Goal: Download file/media

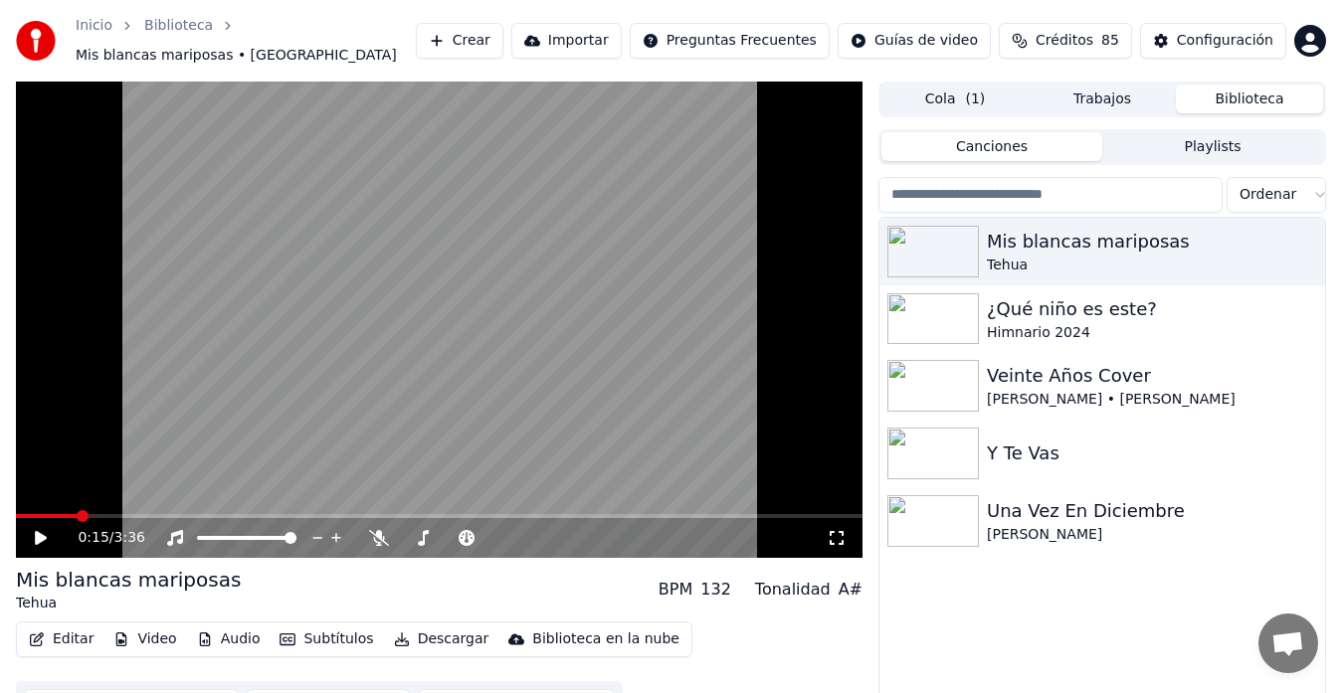
click at [503, 35] on button "Crear" at bounding box center [460, 41] width 88 height 36
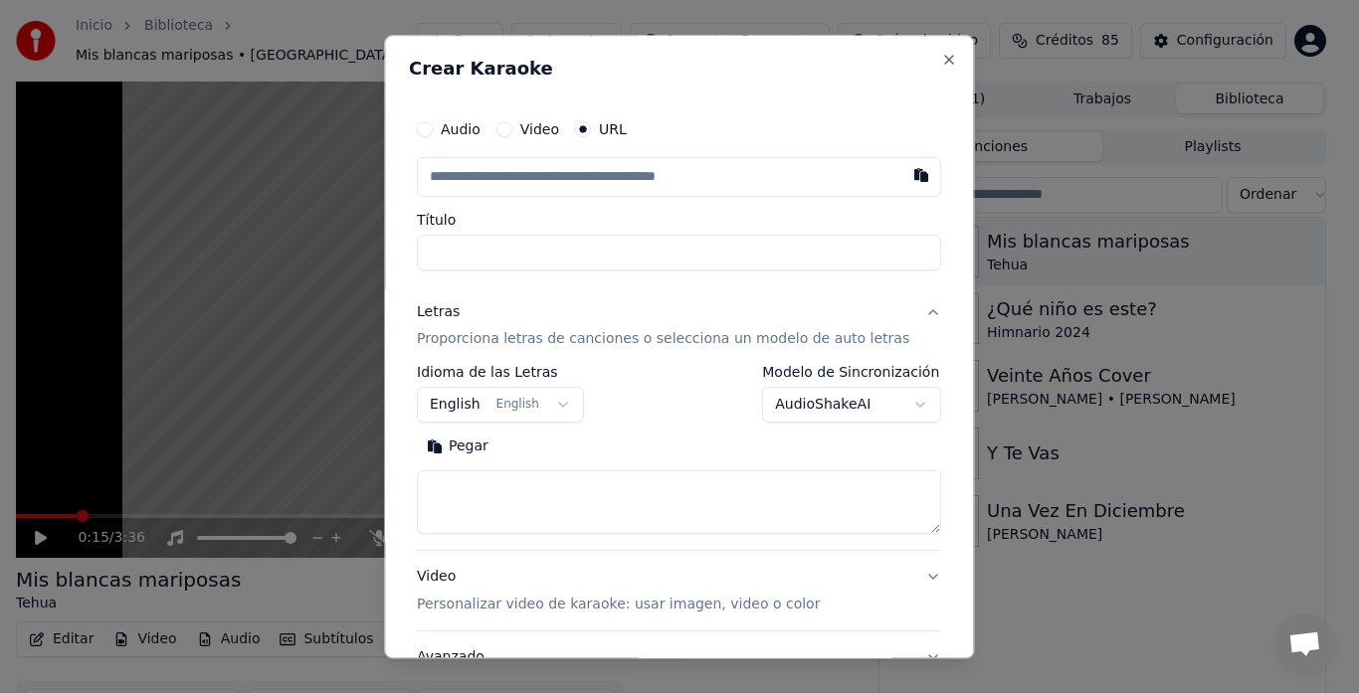
type input "**********"
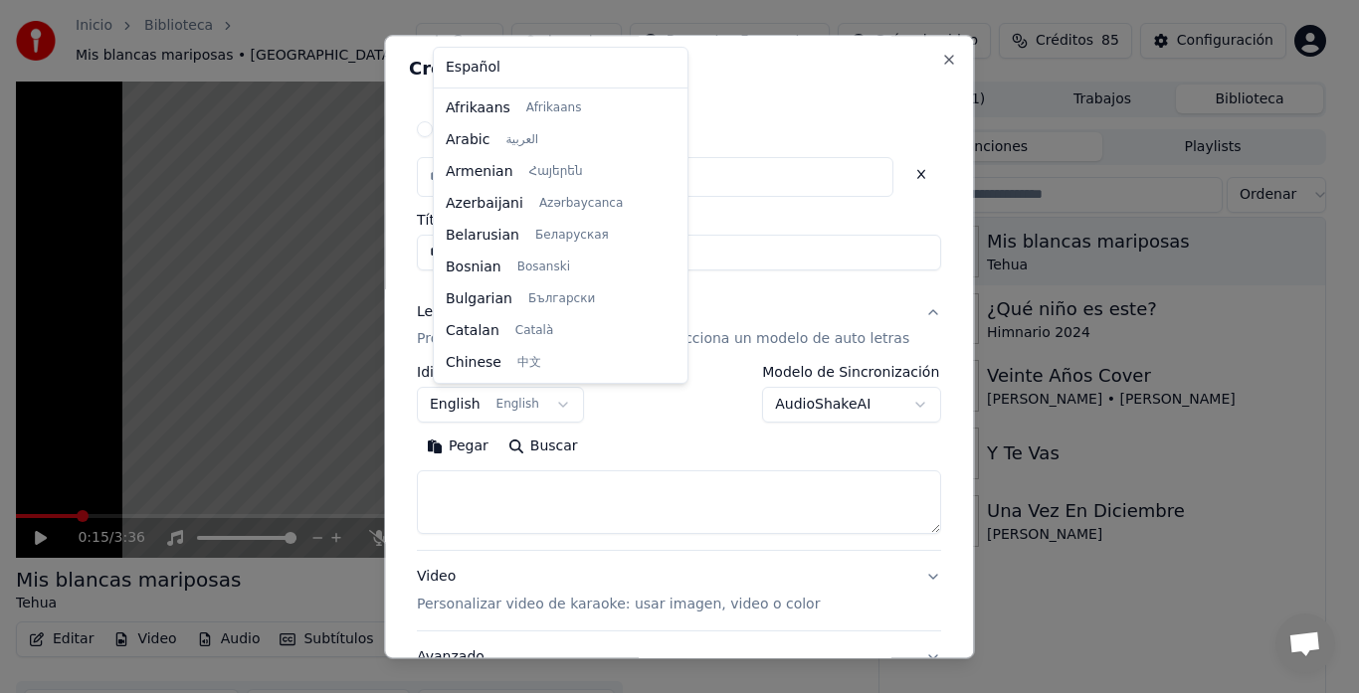
click at [536, 402] on body "**********" at bounding box center [671, 346] width 1342 height 693
select select "**"
type input "**********"
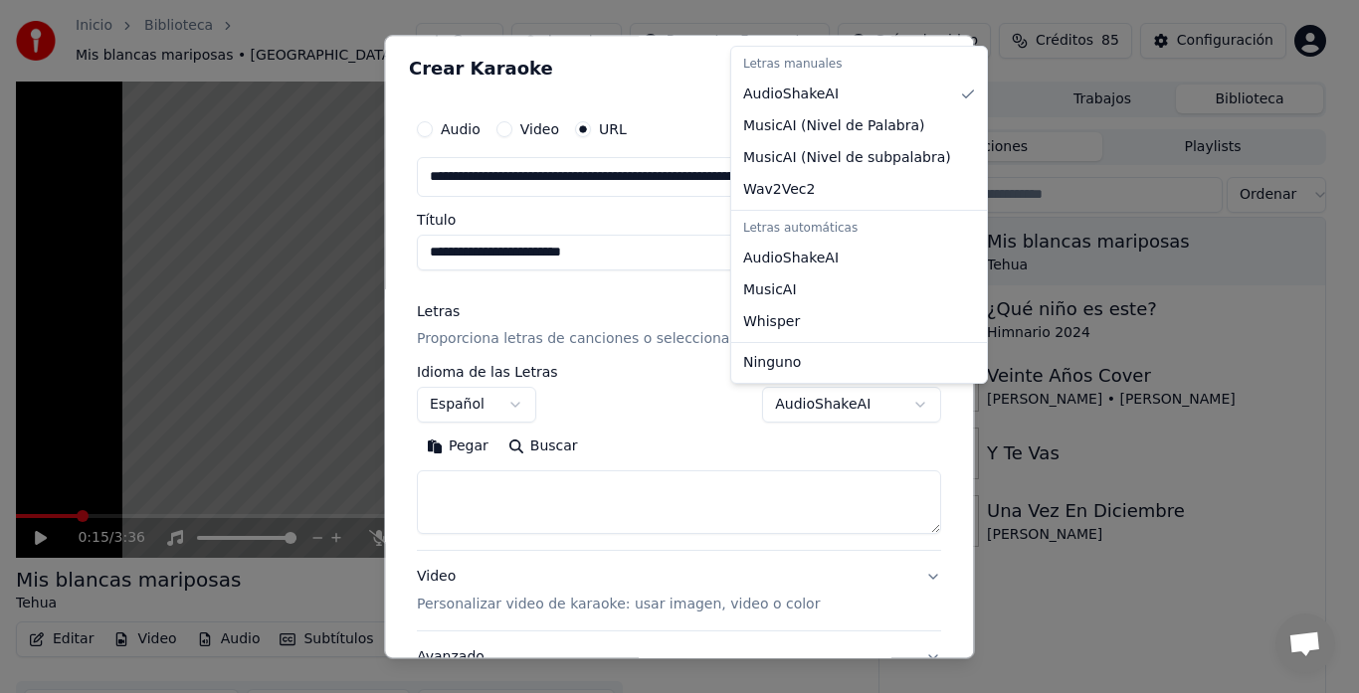
click at [881, 408] on body "**********" at bounding box center [671, 346] width 1342 height 693
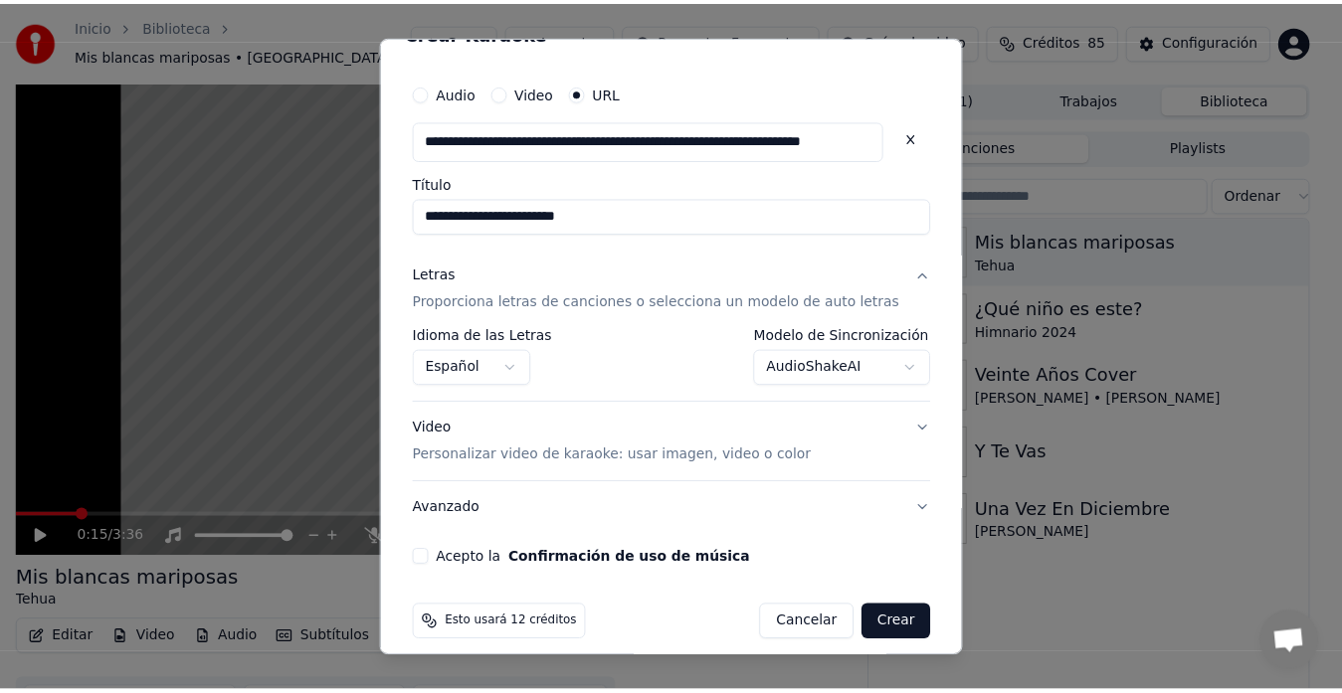
scroll to position [54, 0]
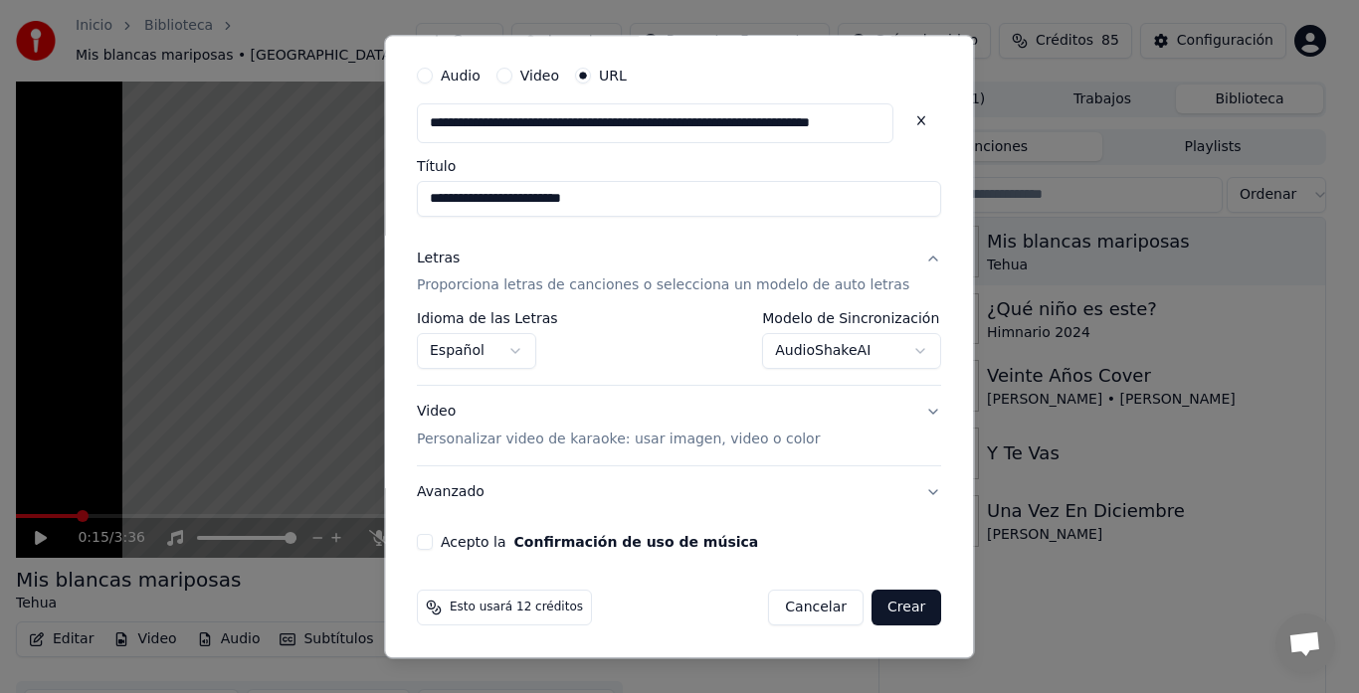
click at [433, 540] on button "Acepto la Confirmación de uso de música" at bounding box center [425, 543] width 16 height 16
click at [871, 608] on button "Crear" at bounding box center [906, 609] width 70 height 36
select select "**********"
select select
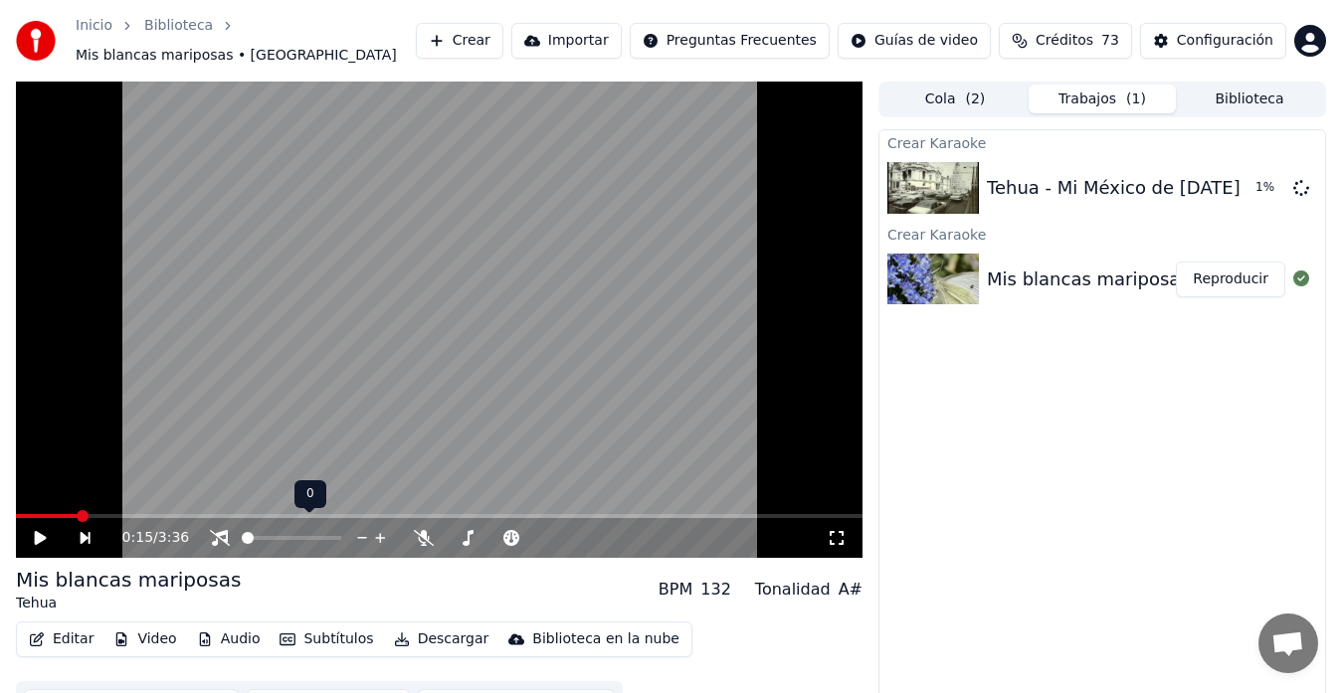
click at [242, 532] on span at bounding box center [248, 538] width 12 height 12
click at [1076, 177] on div "Tehua - Mi México de [DATE]." at bounding box center [1116, 188] width 259 height 28
click at [273, 530] on div at bounding box center [310, 538] width 160 height 20
click at [274, 536] on span at bounding box center [291, 538] width 99 height 4
click at [1109, 279] on div "Mis blancas mariposas. Interpreta Tehua" at bounding box center [1168, 280] width 362 height 28
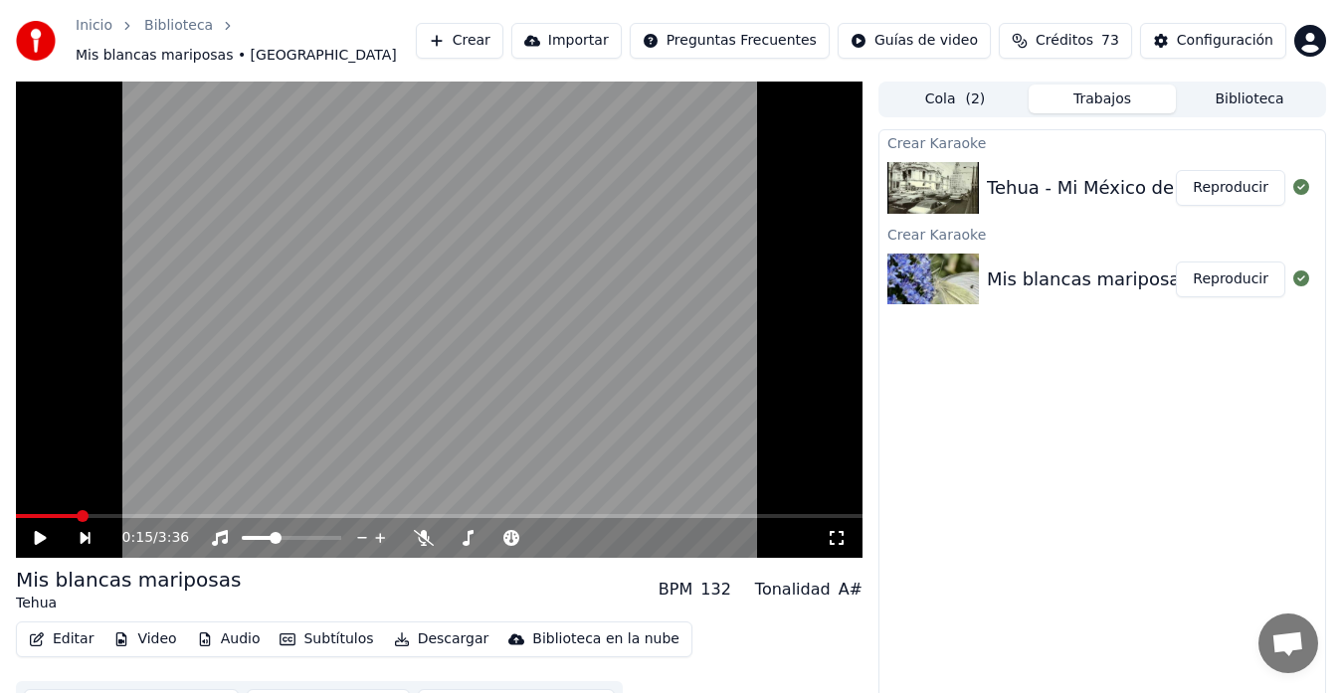
click at [1108, 266] on div "Mis blancas mariposas. Interpreta Tehua" at bounding box center [1168, 280] width 362 height 28
click at [1108, 174] on div "Tehua - Mi México de [DATE]." at bounding box center [1116, 188] width 259 height 28
click at [1250, 86] on button "Biblioteca" at bounding box center [1249, 99] width 147 height 29
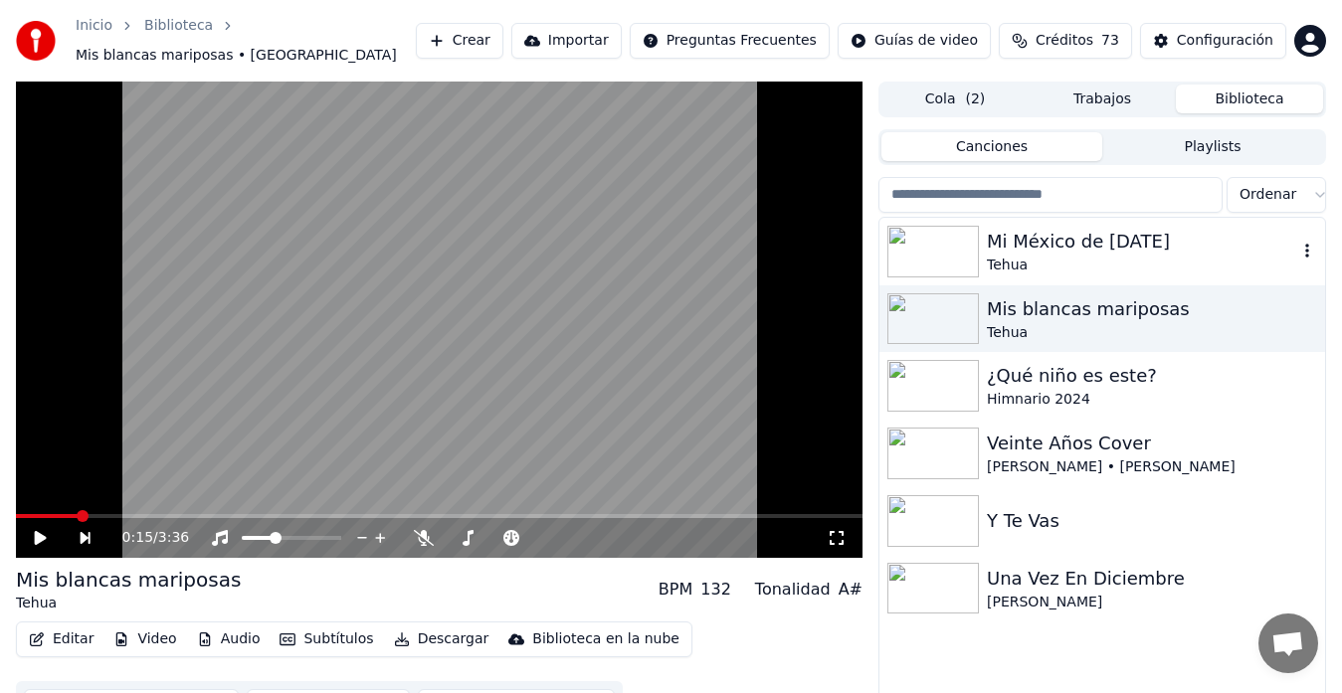
click at [1086, 236] on div "Mi México de [DATE]" at bounding box center [1142, 242] width 310 height 28
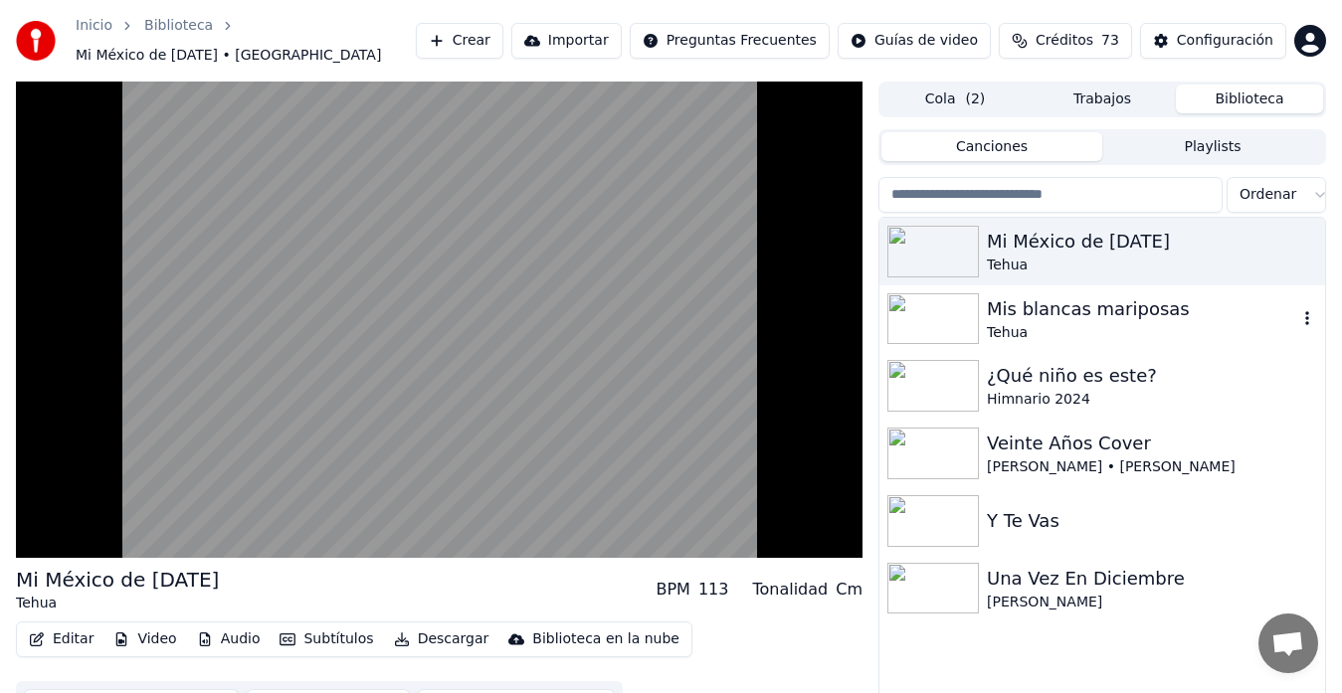
click at [1061, 309] on div "Mis blancas mariposas" at bounding box center [1142, 309] width 310 height 28
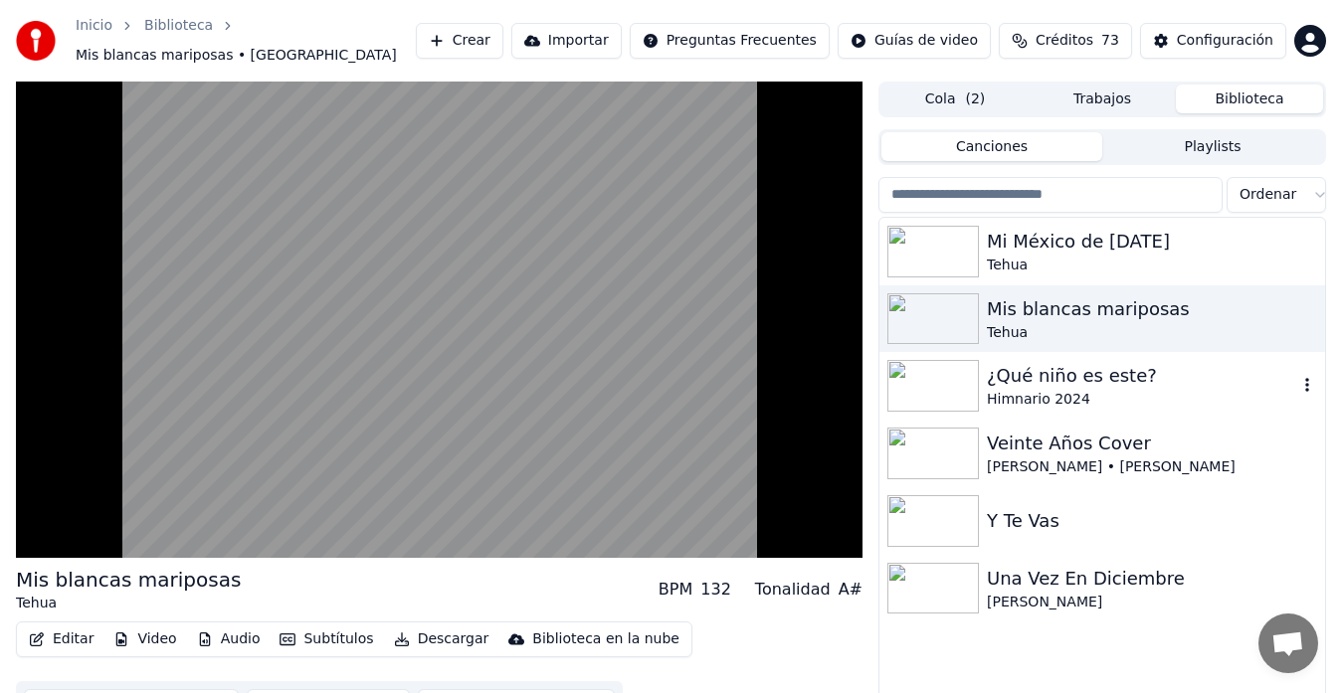
click at [1068, 376] on div "¿Qué niño es este?" at bounding box center [1142, 376] width 310 height 28
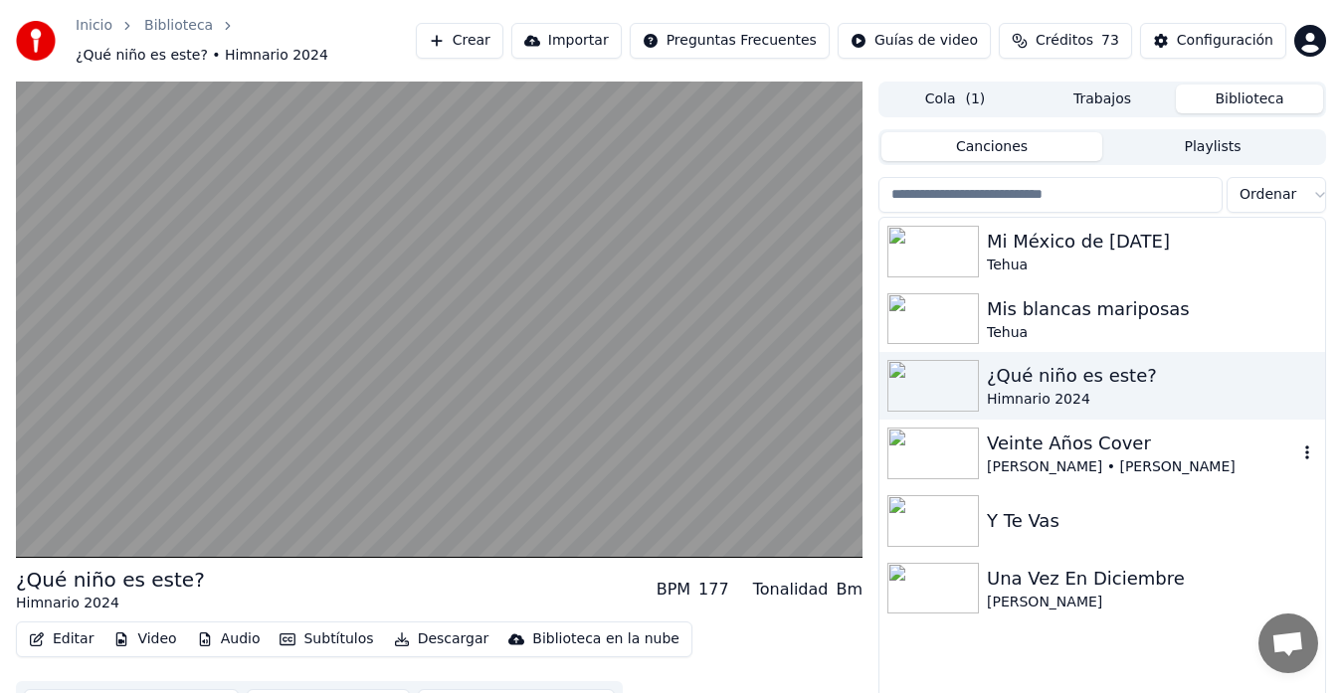
click at [1055, 444] on div "Veinte Años Cover" at bounding box center [1142, 444] width 310 height 28
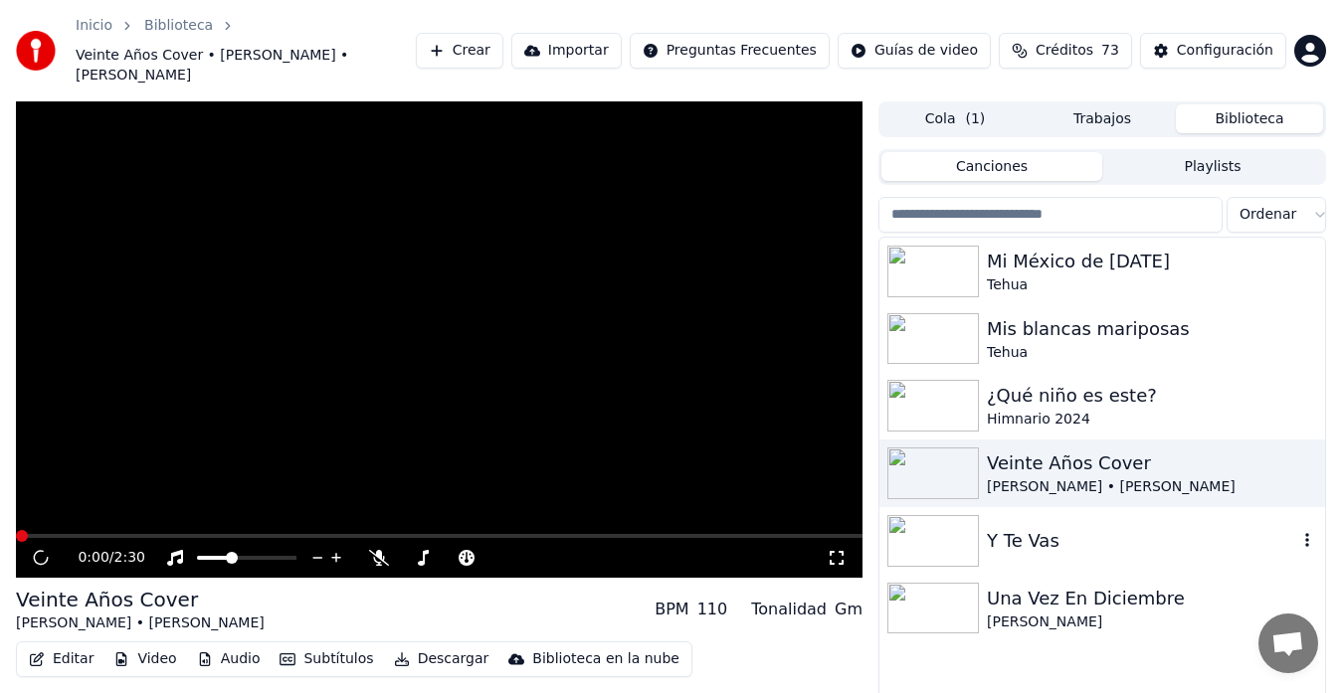
click at [1034, 527] on div "Y Te Vas" at bounding box center [1142, 541] width 310 height 28
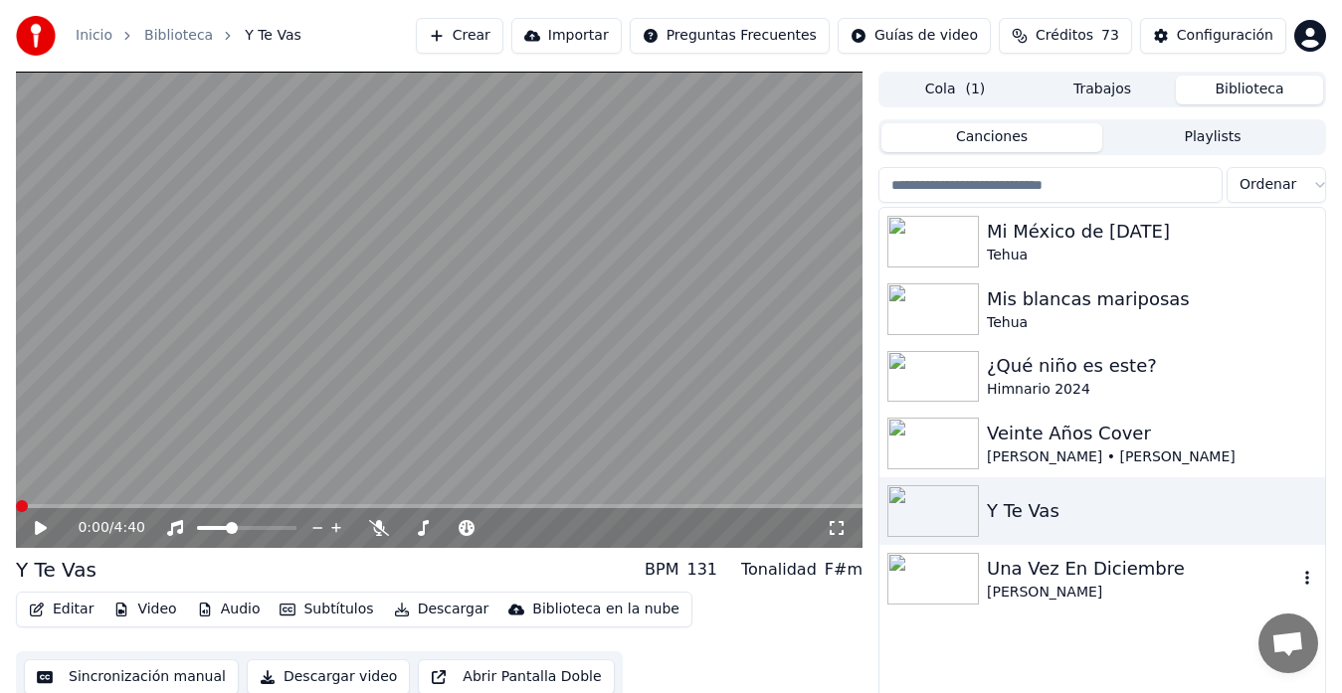
click at [1045, 563] on div "Una Vez En Diciembre" at bounding box center [1142, 569] width 310 height 28
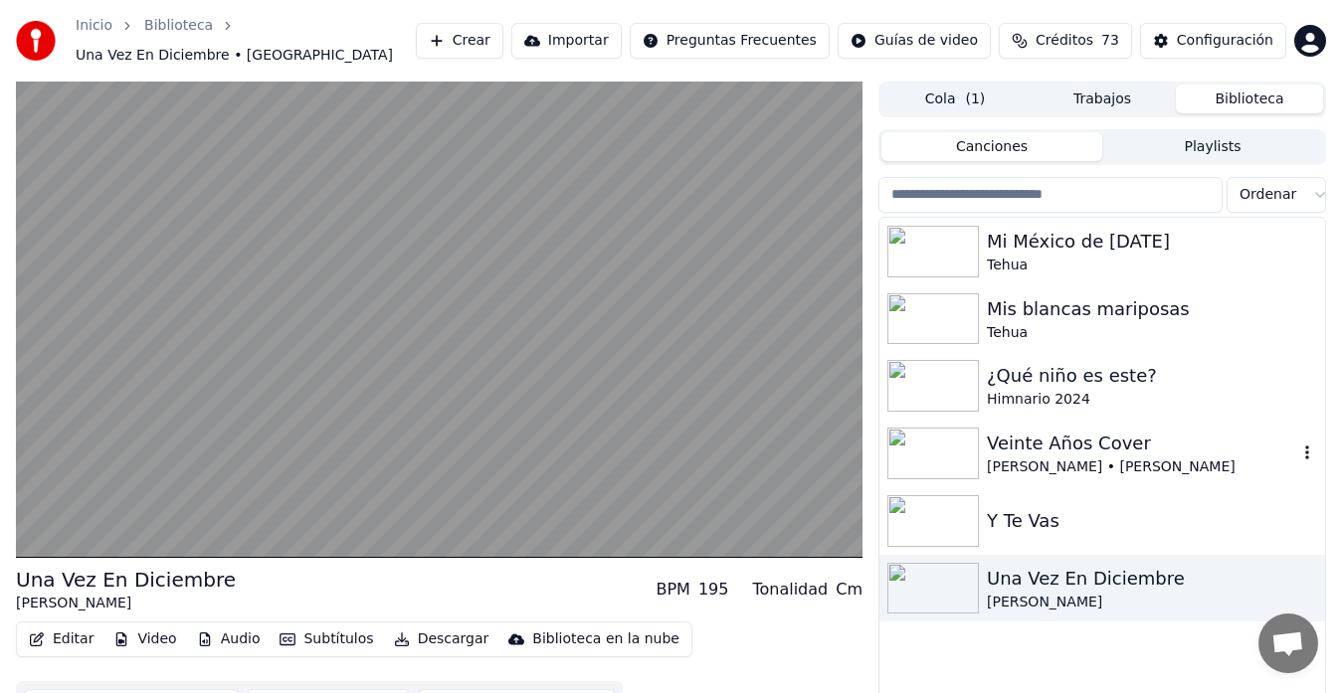
click at [1053, 440] on div "Veinte Años Cover" at bounding box center [1142, 444] width 310 height 28
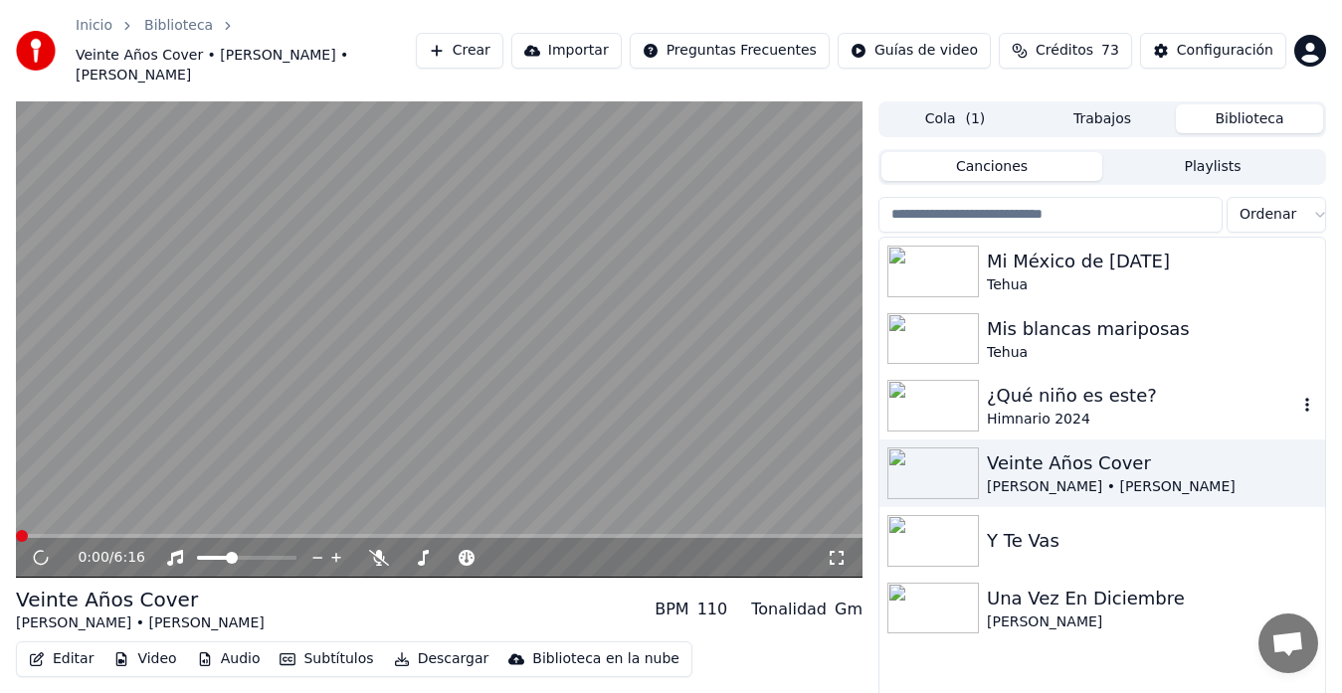
click at [1054, 382] on div "¿Qué niño es este?" at bounding box center [1142, 396] width 310 height 28
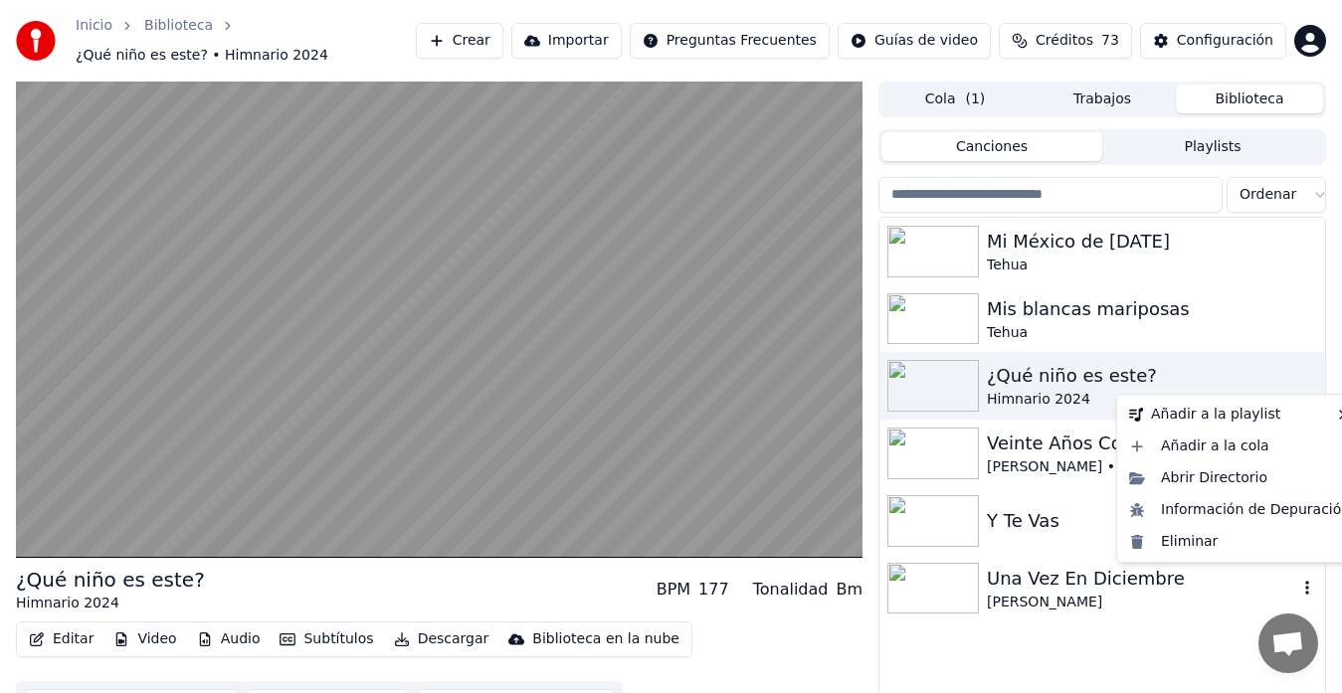
click at [1309, 580] on icon "button" at bounding box center [1307, 588] width 20 height 16
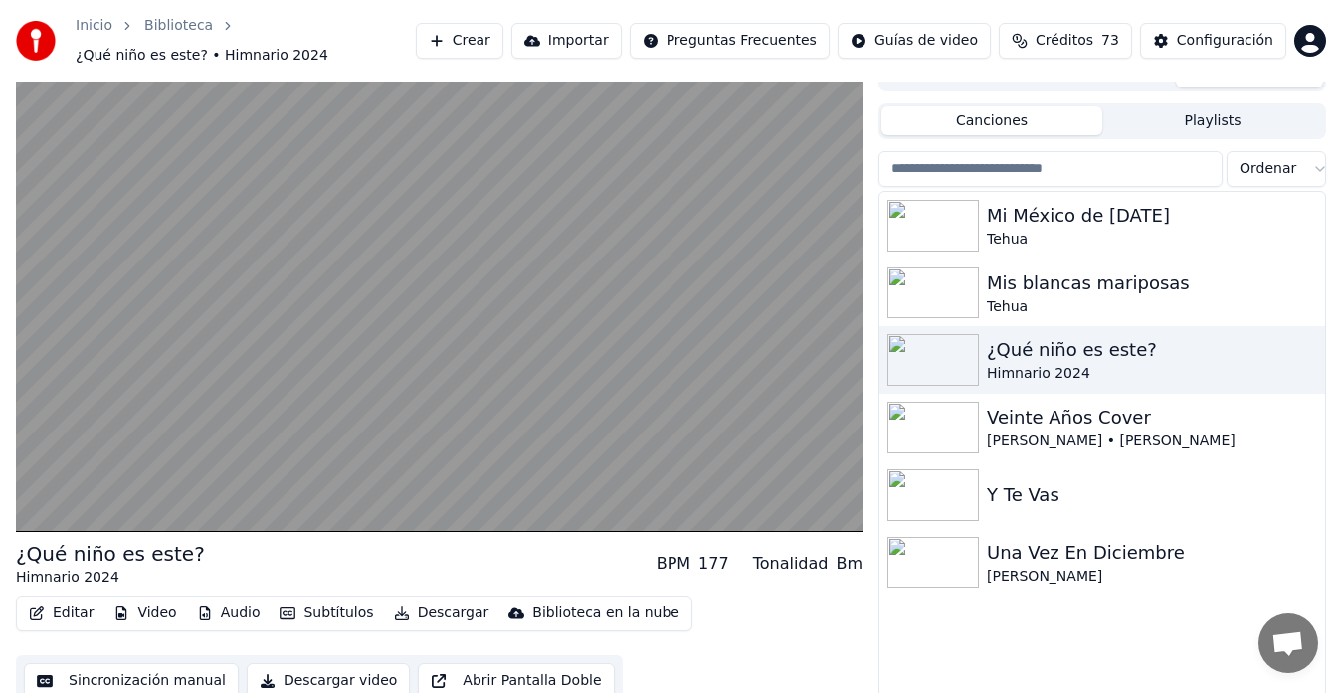
scroll to position [34, 0]
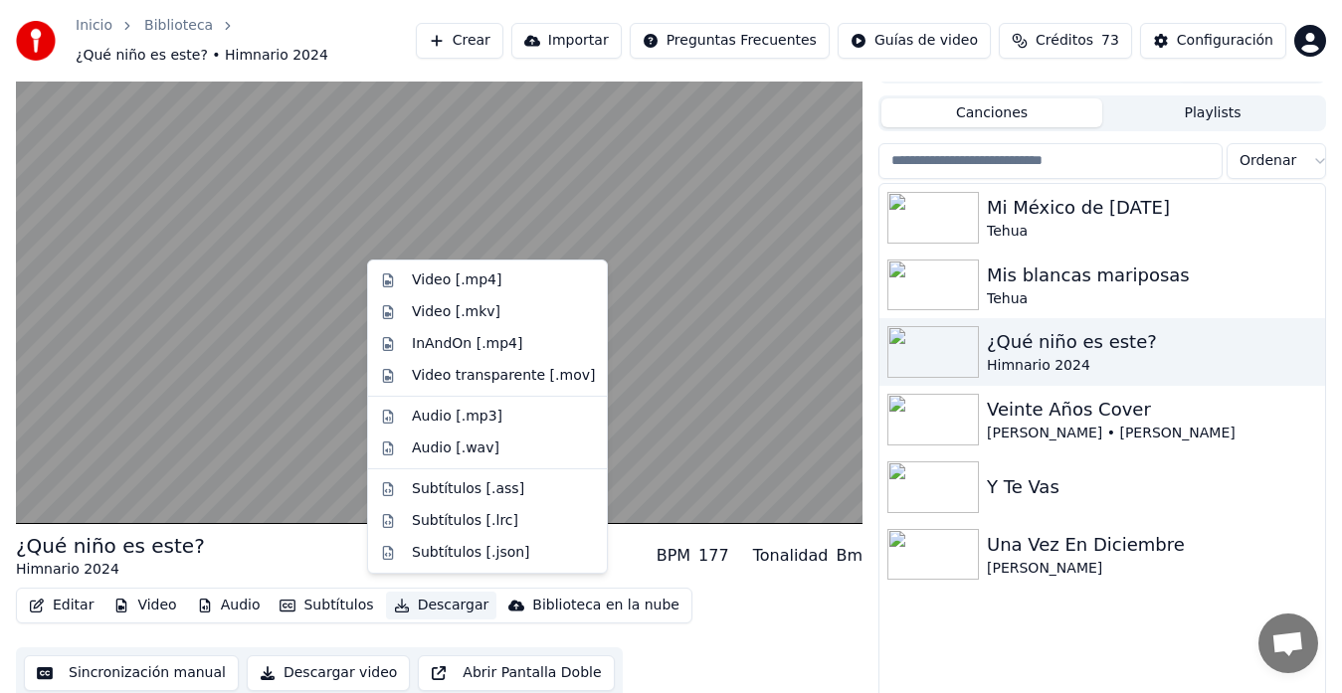
click at [436, 593] on button "Descargar" at bounding box center [441, 606] width 111 height 28
click at [498, 279] on div "Video [.mp4]" at bounding box center [503, 281] width 183 height 20
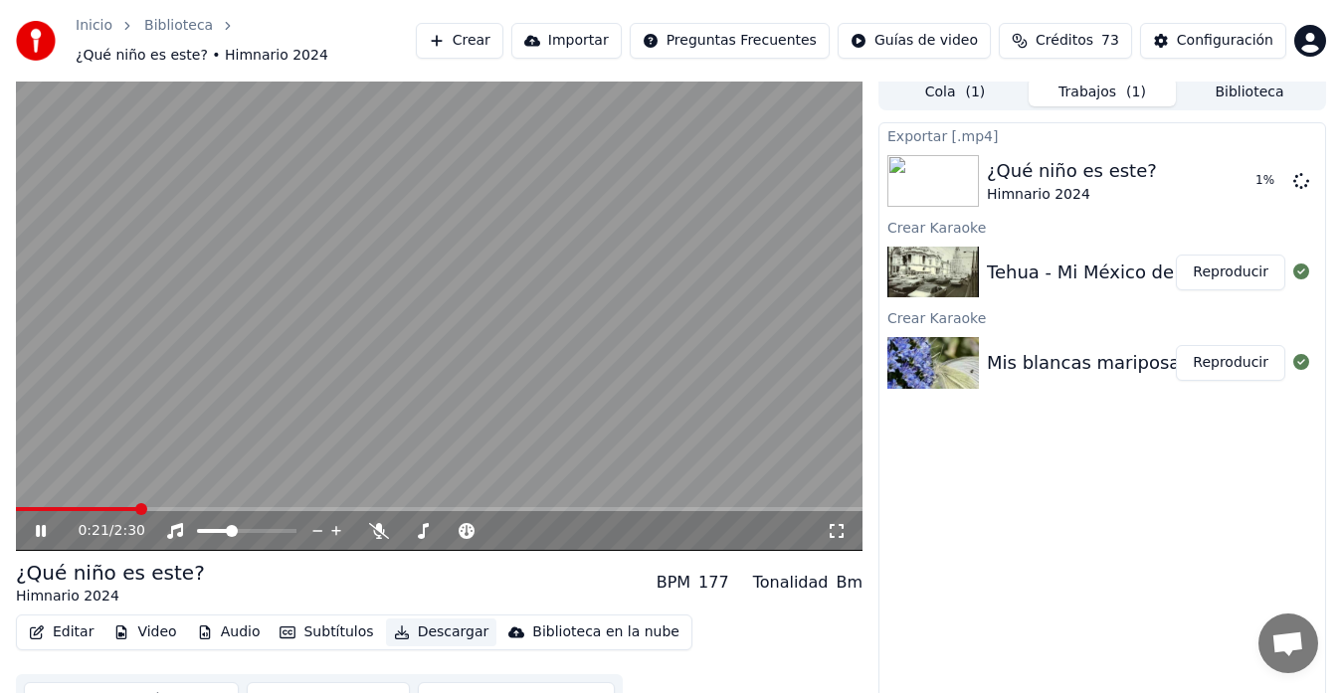
scroll to position [0, 0]
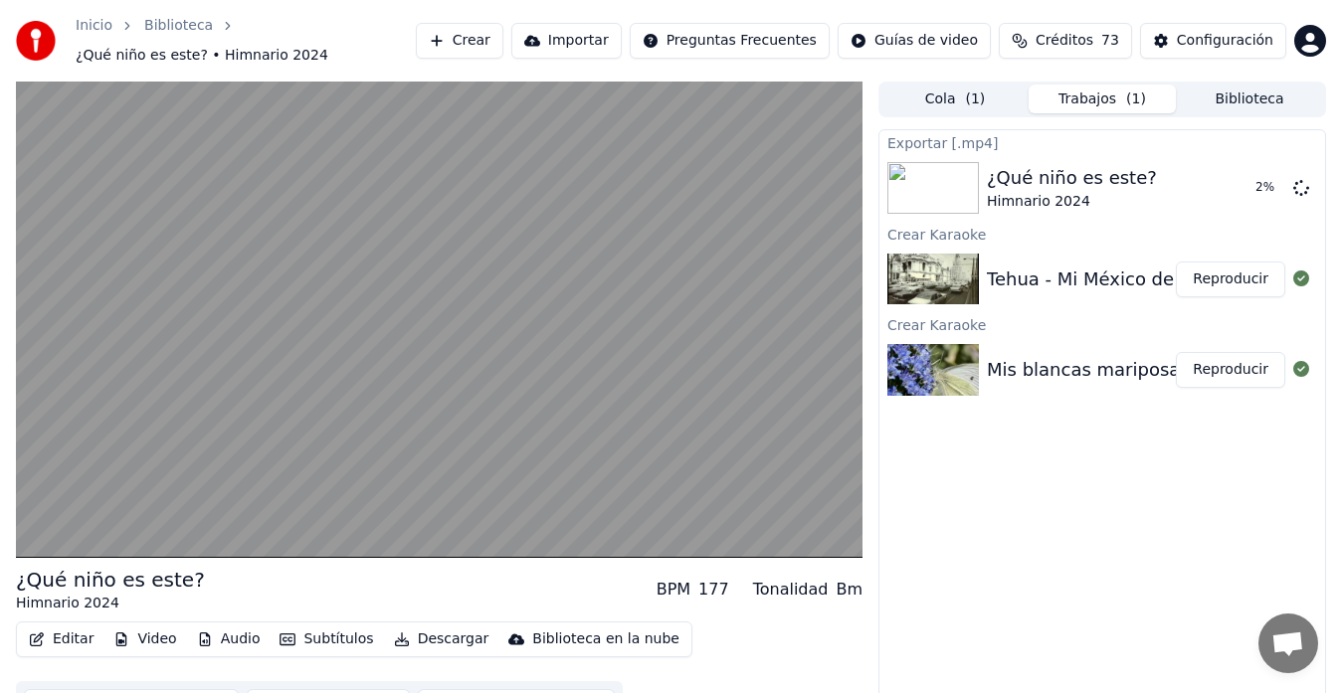
click at [1225, 88] on button "Biblioteca" at bounding box center [1249, 99] width 147 height 29
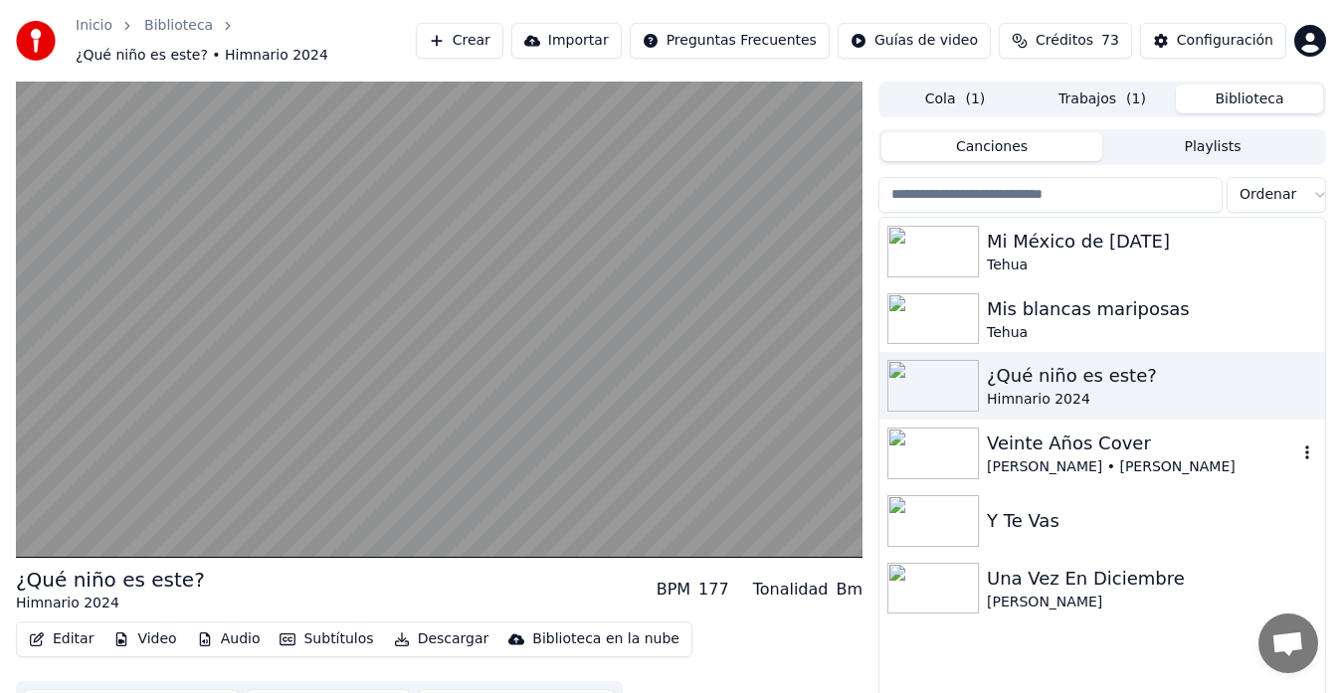
click at [1031, 440] on div "Veinte Años Cover" at bounding box center [1142, 444] width 310 height 28
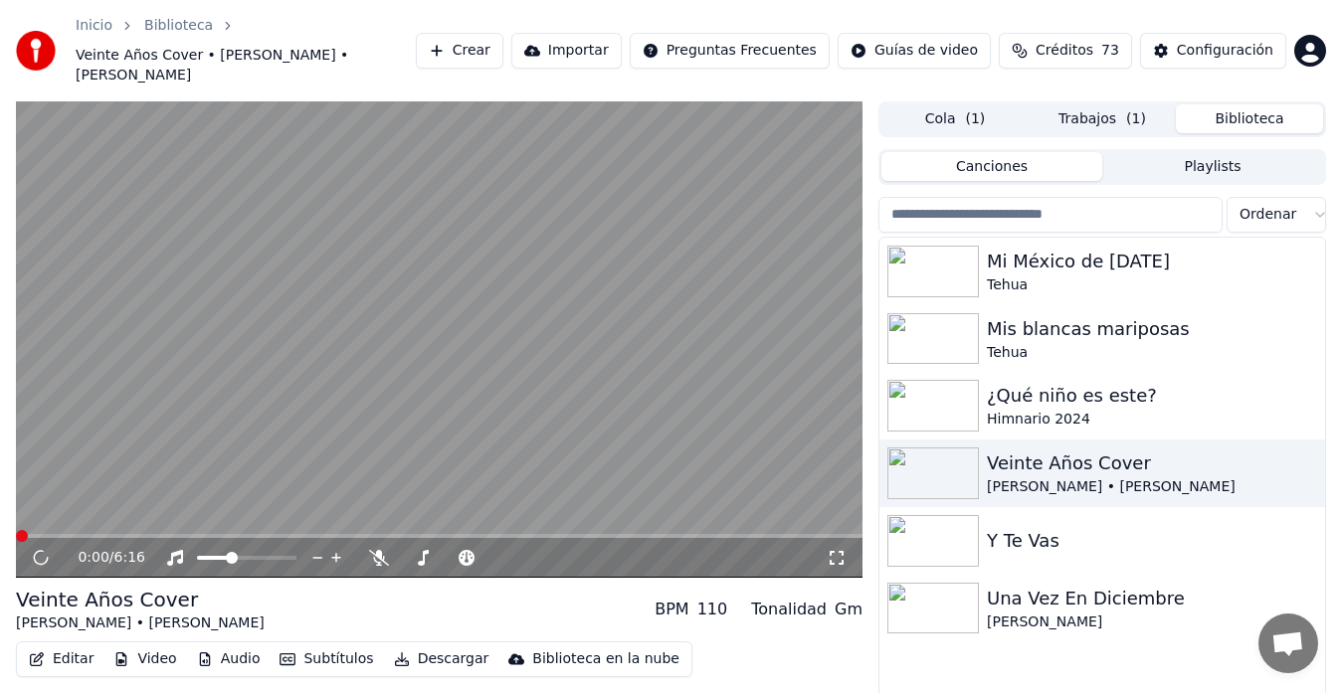
click at [436, 645] on button "Descargar" at bounding box center [441, 659] width 111 height 28
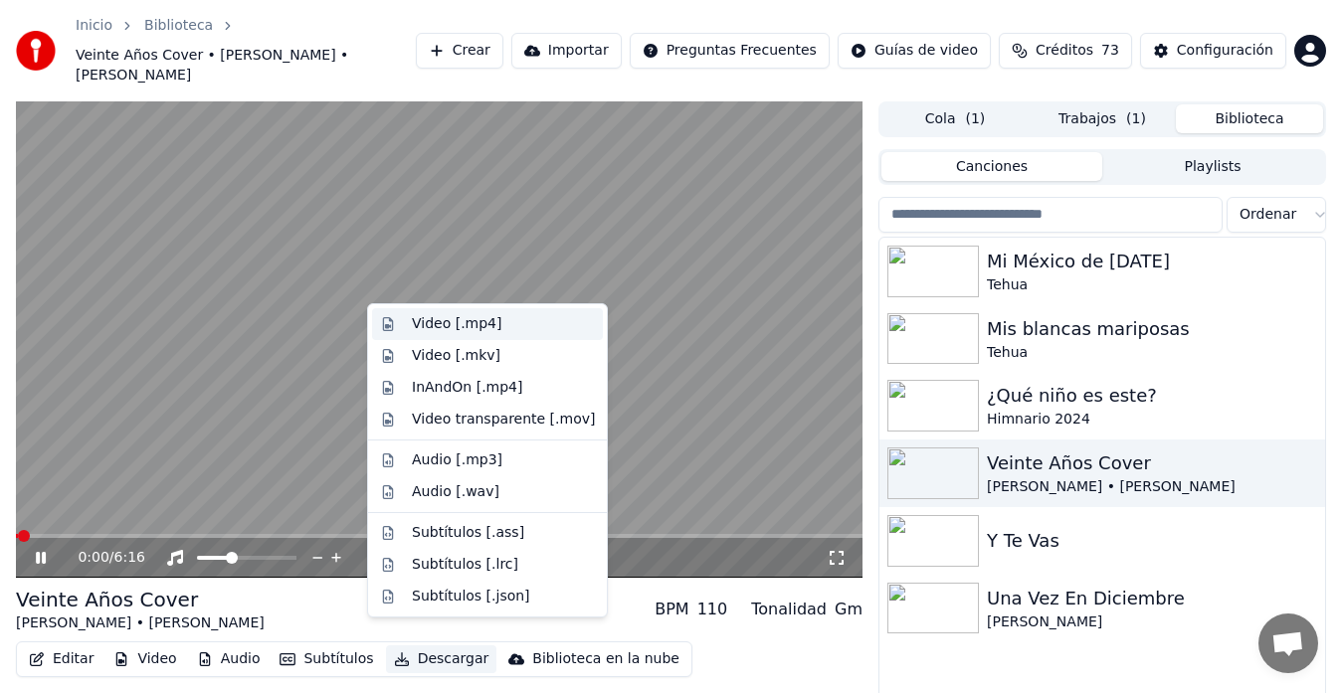
click at [504, 324] on div "Video [.mp4]" at bounding box center [503, 324] width 183 height 20
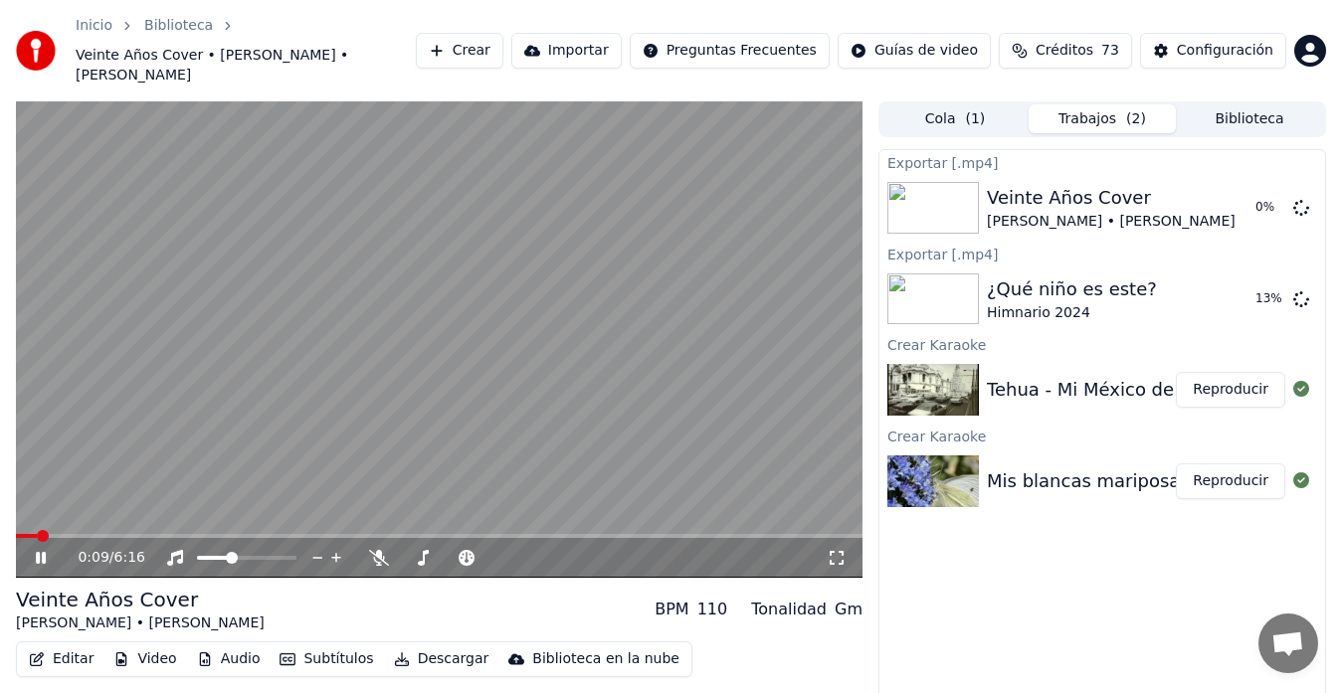
click at [46, 552] on icon at bounding box center [41, 558] width 10 height 12
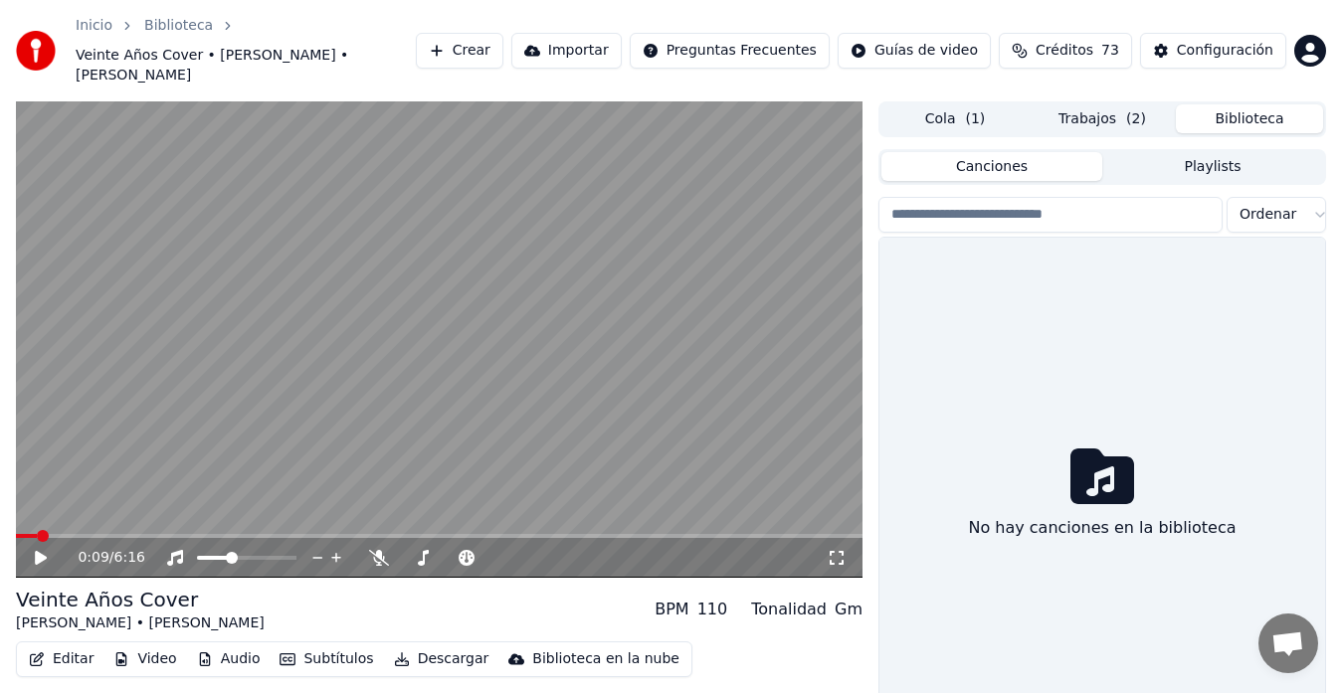
click at [1243, 104] on button "Biblioteca" at bounding box center [1249, 118] width 147 height 29
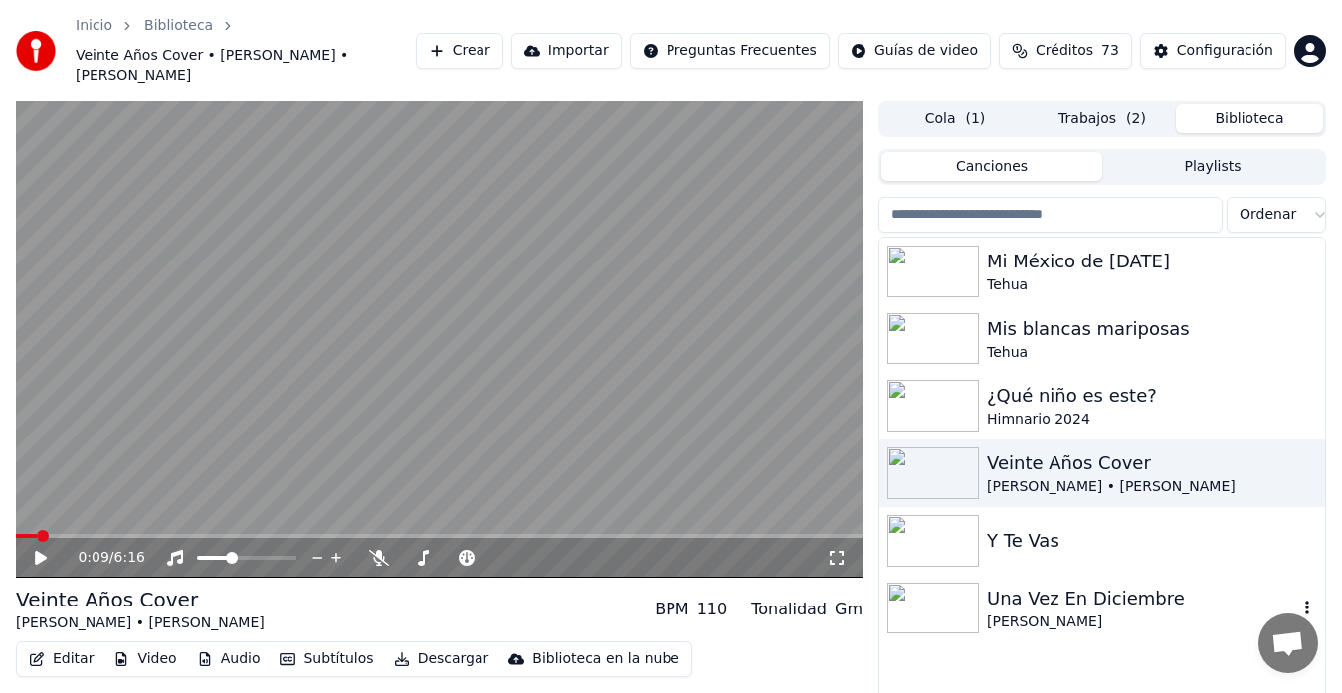
click at [1057, 585] on div "Una Vez En Diciembre" at bounding box center [1142, 599] width 310 height 28
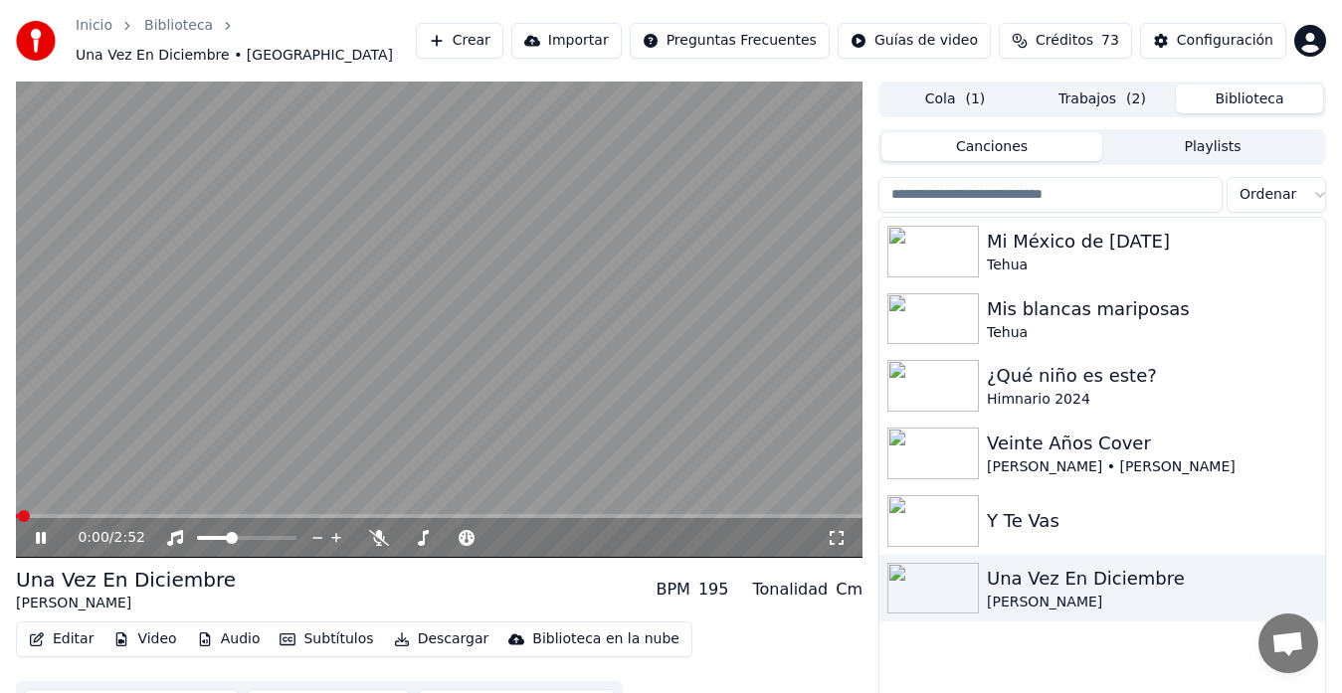
click at [427, 632] on button "Descargar" at bounding box center [441, 640] width 111 height 28
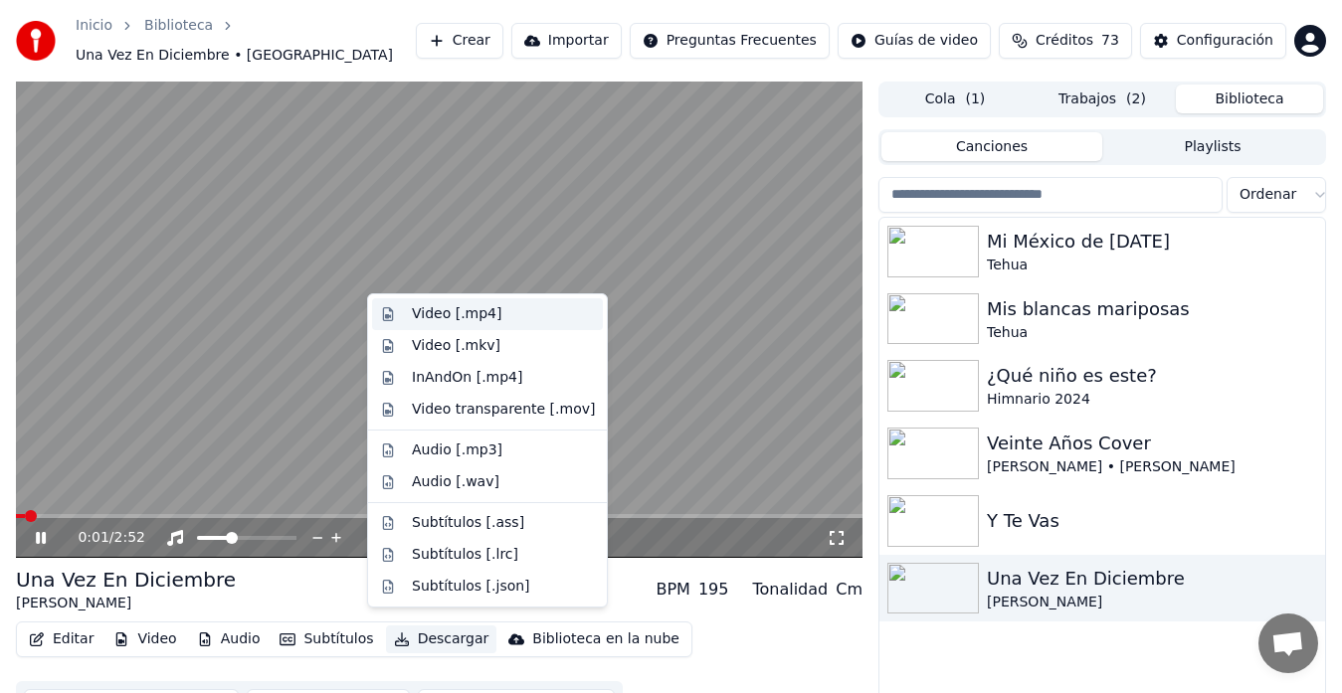
click at [477, 306] on div "Video [.mp4]" at bounding box center [457, 314] width 90 height 20
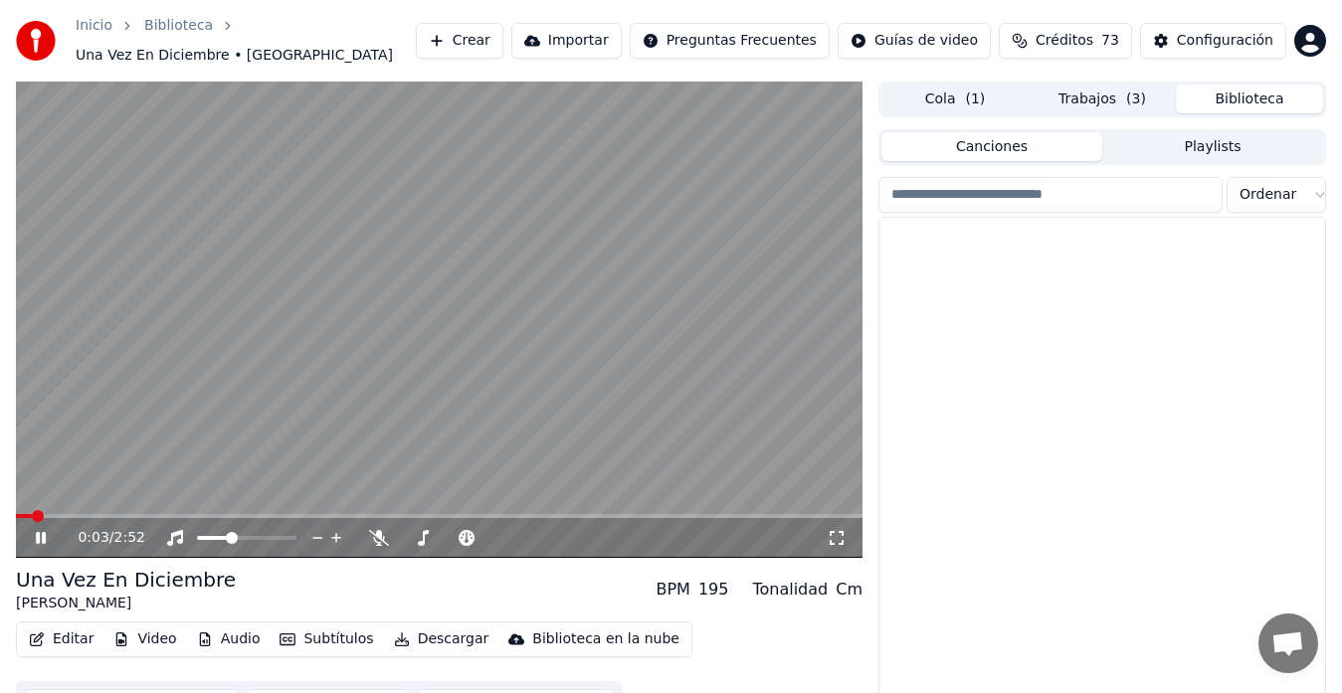
click at [1243, 98] on button "Biblioteca" at bounding box center [1249, 99] width 147 height 29
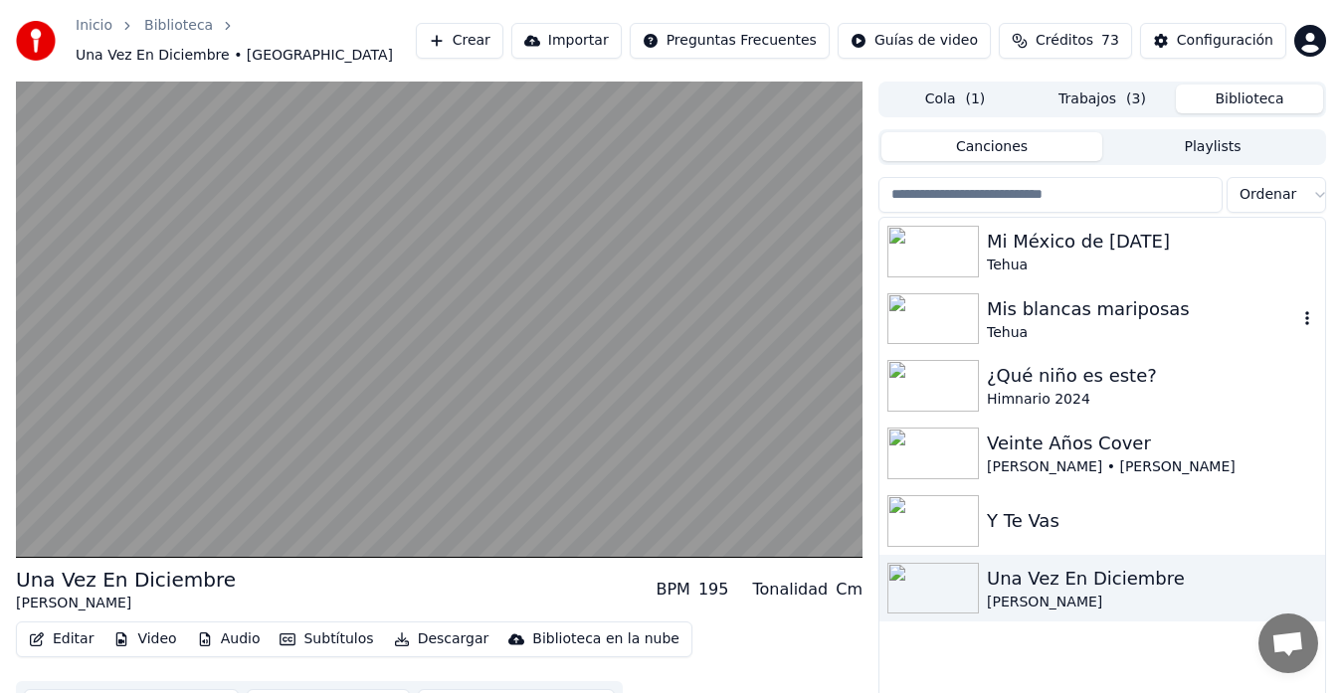
click at [1090, 323] on div "Tehua" at bounding box center [1142, 333] width 310 height 20
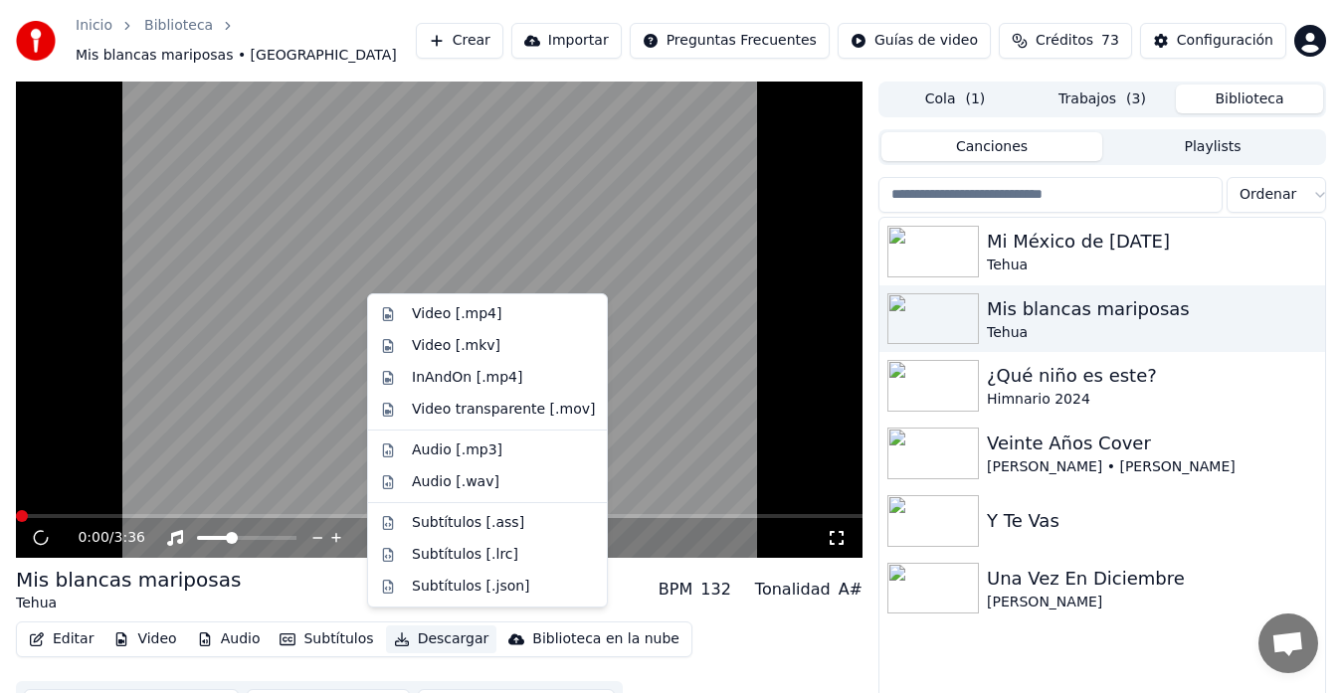
click at [430, 638] on button "Descargar" at bounding box center [441, 640] width 111 height 28
click at [520, 303] on div "Video [.mp4]" at bounding box center [487, 314] width 231 height 32
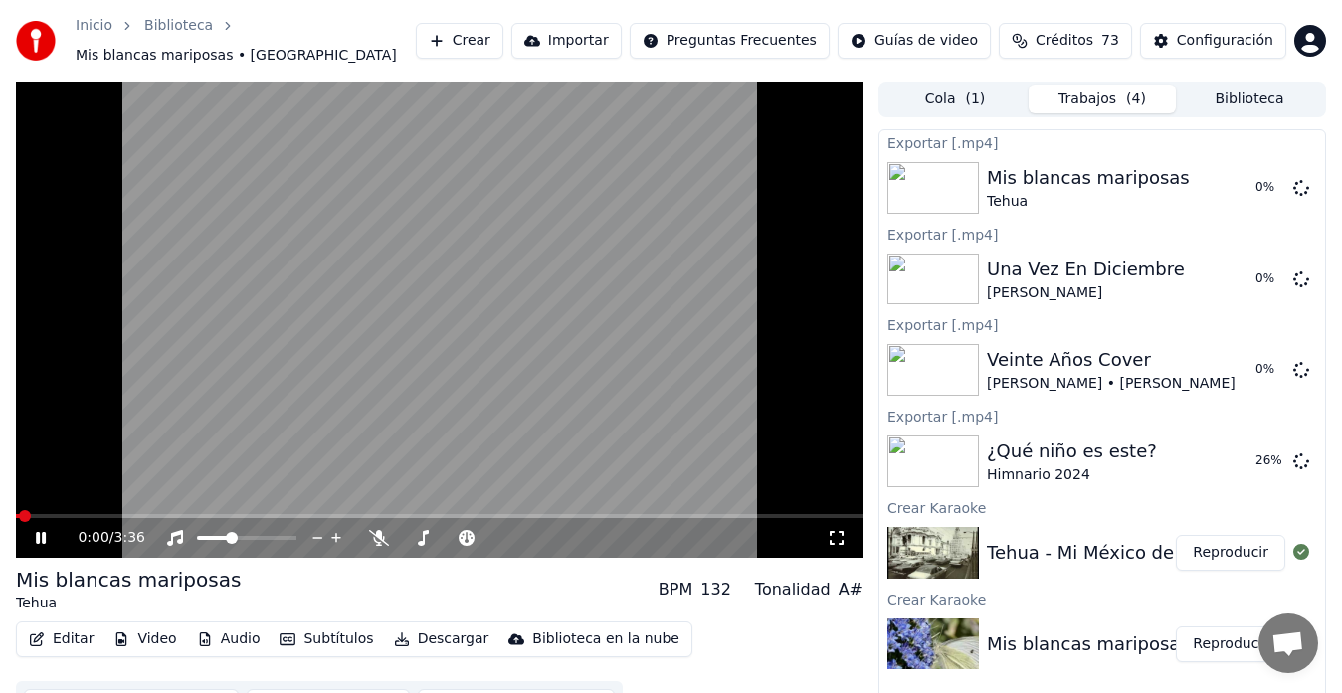
click at [1246, 92] on button "Biblioteca" at bounding box center [1249, 99] width 147 height 29
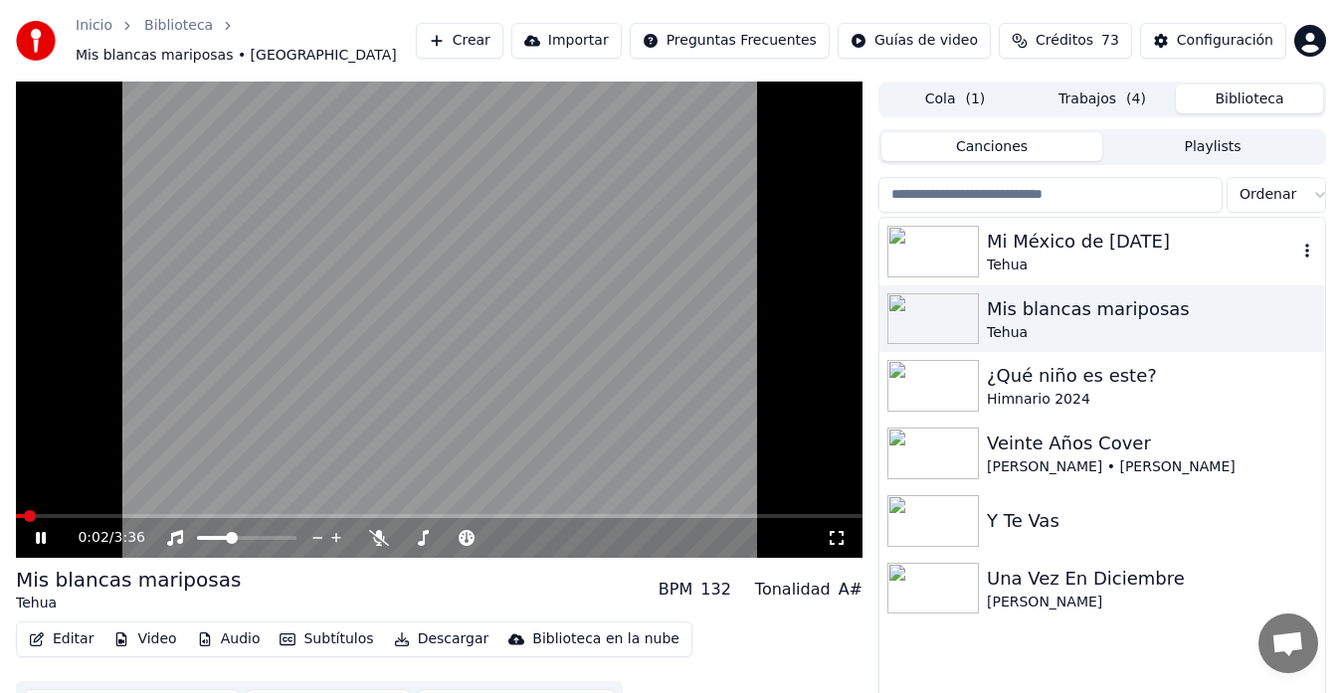
click at [1105, 256] on div "Tehua" at bounding box center [1142, 266] width 310 height 20
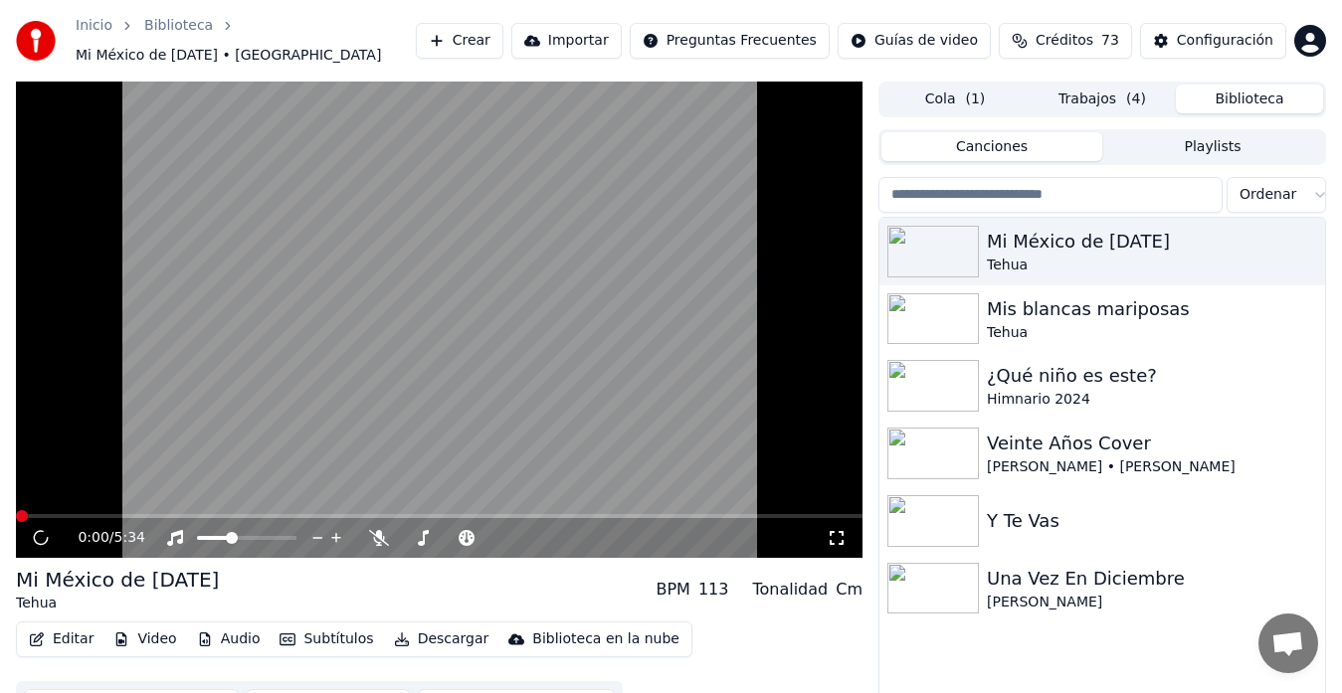
click at [440, 637] on button "Descargar" at bounding box center [441, 640] width 111 height 28
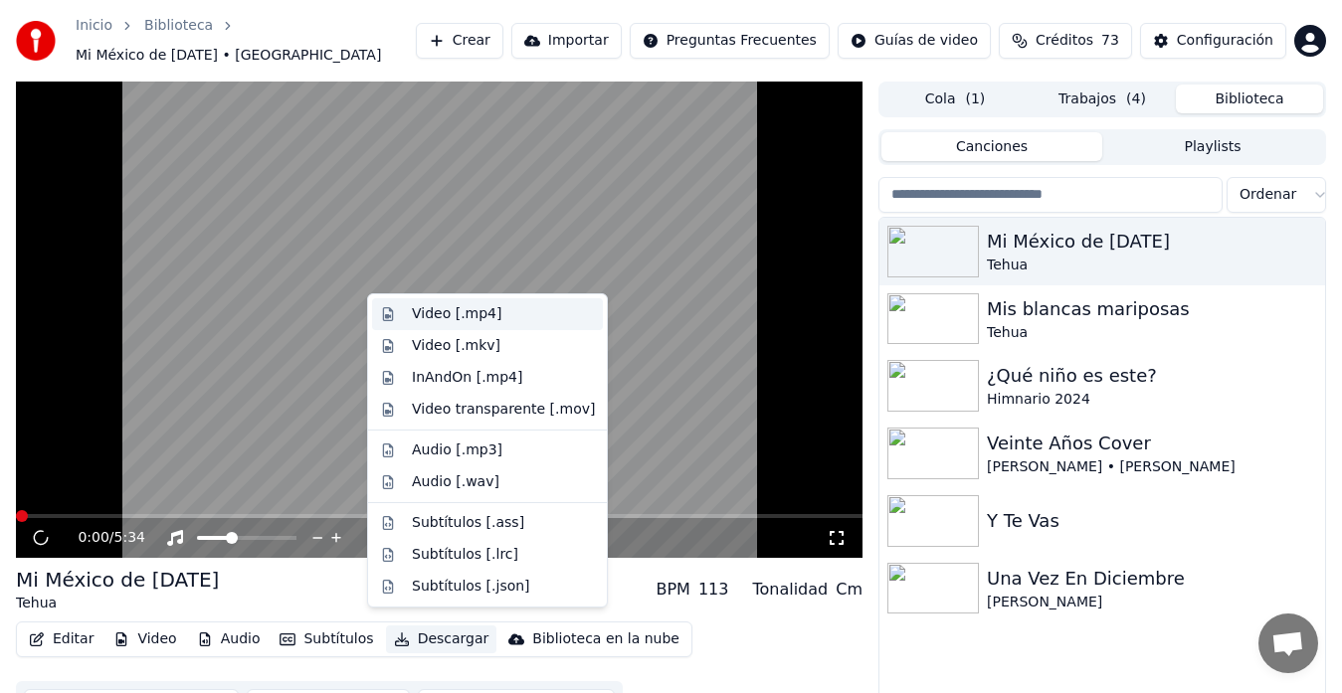
click at [477, 324] on div "Video [.mp4]" at bounding box center [487, 314] width 231 height 32
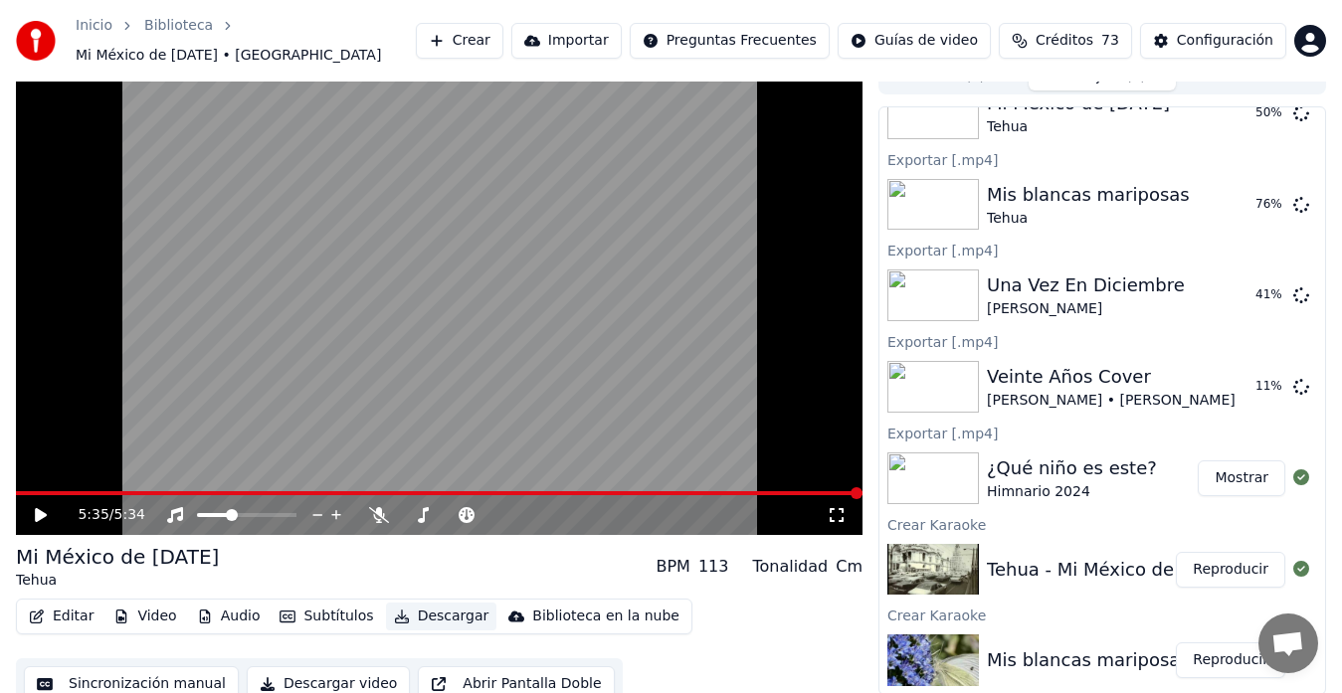
scroll to position [30, 0]
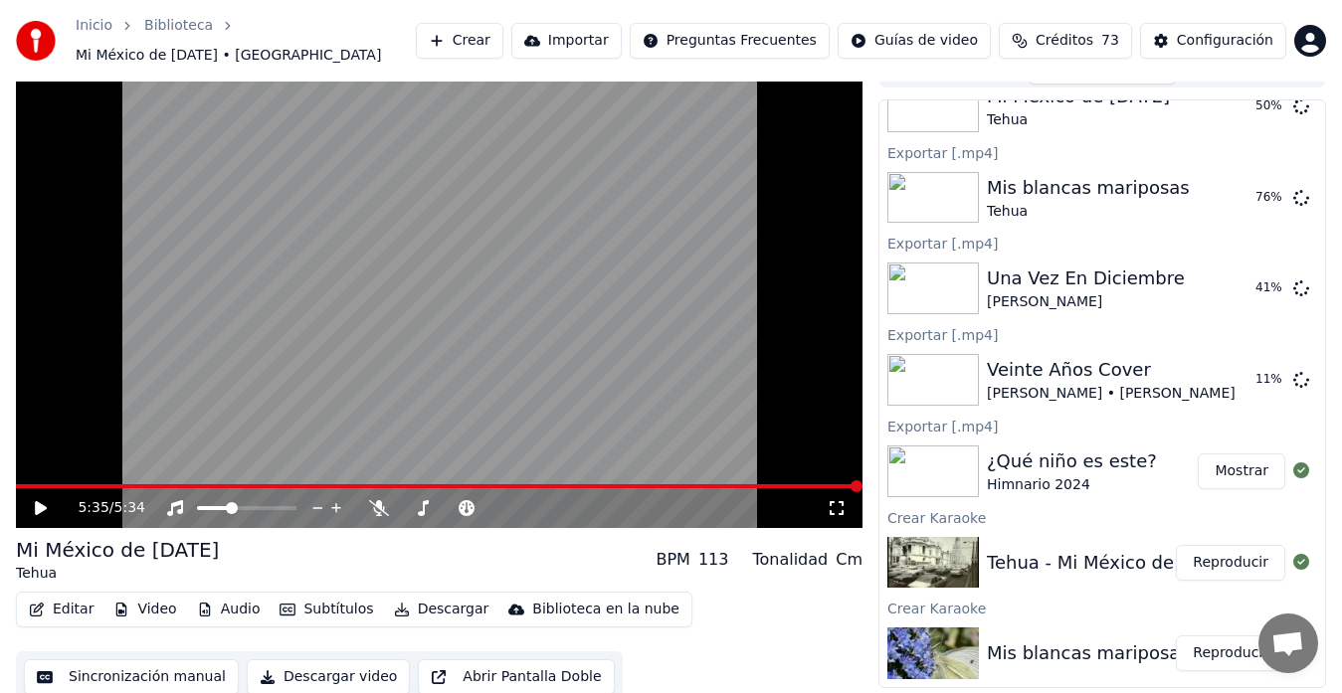
click at [1229, 463] on button "Mostrar" at bounding box center [1241, 472] width 88 height 36
click at [1235, 460] on button "Mostrar" at bounding box center [1241, 472] width 88 height 36
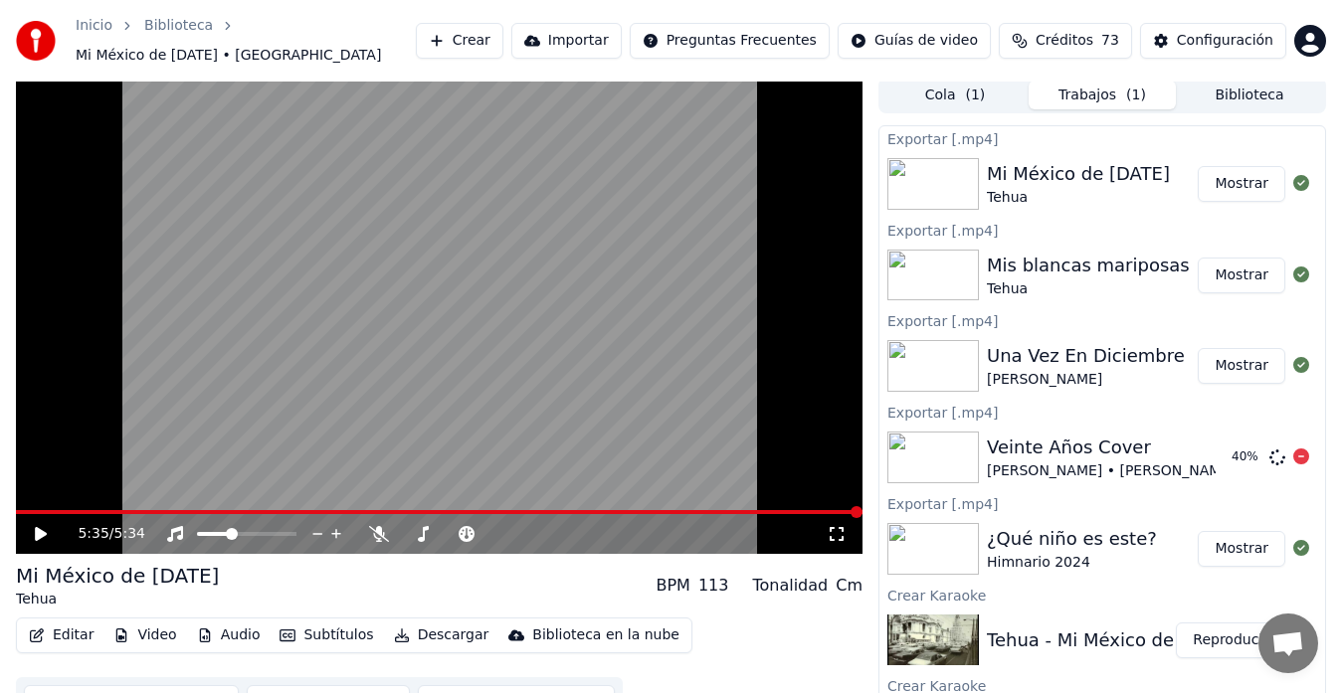
scroll to position [0, 0]
